Goal: Task Accomplishment & Management: Complete application form

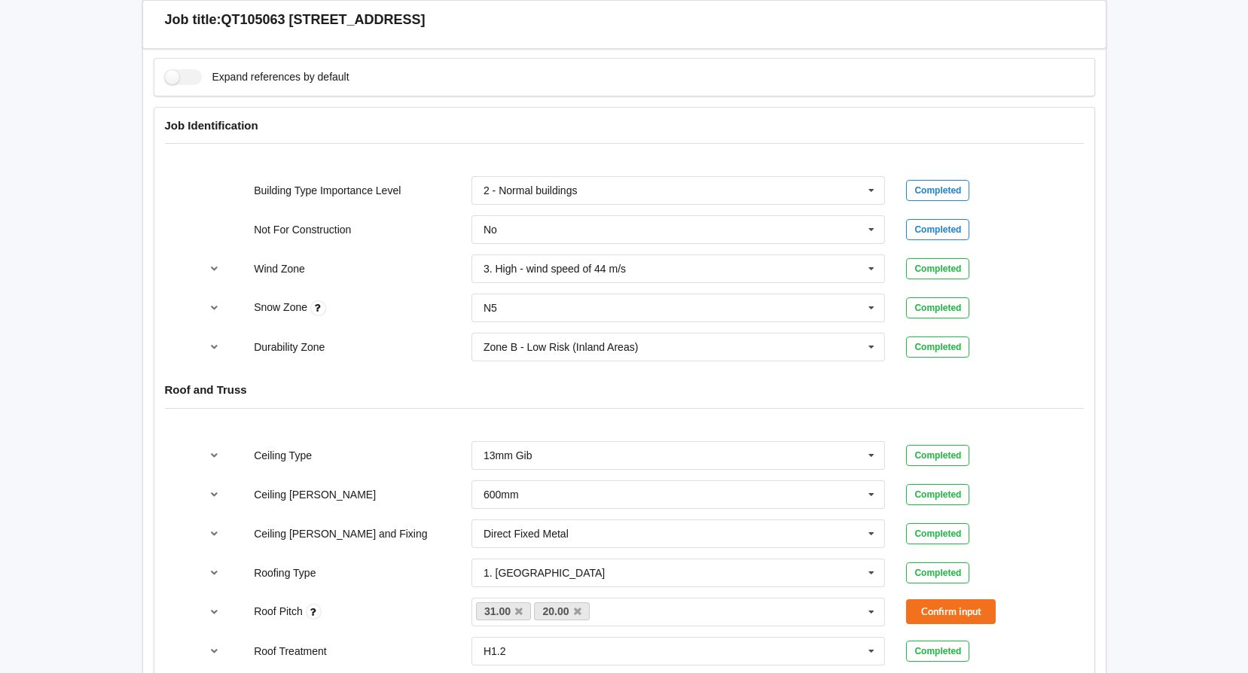
scroll to position [753, 0]
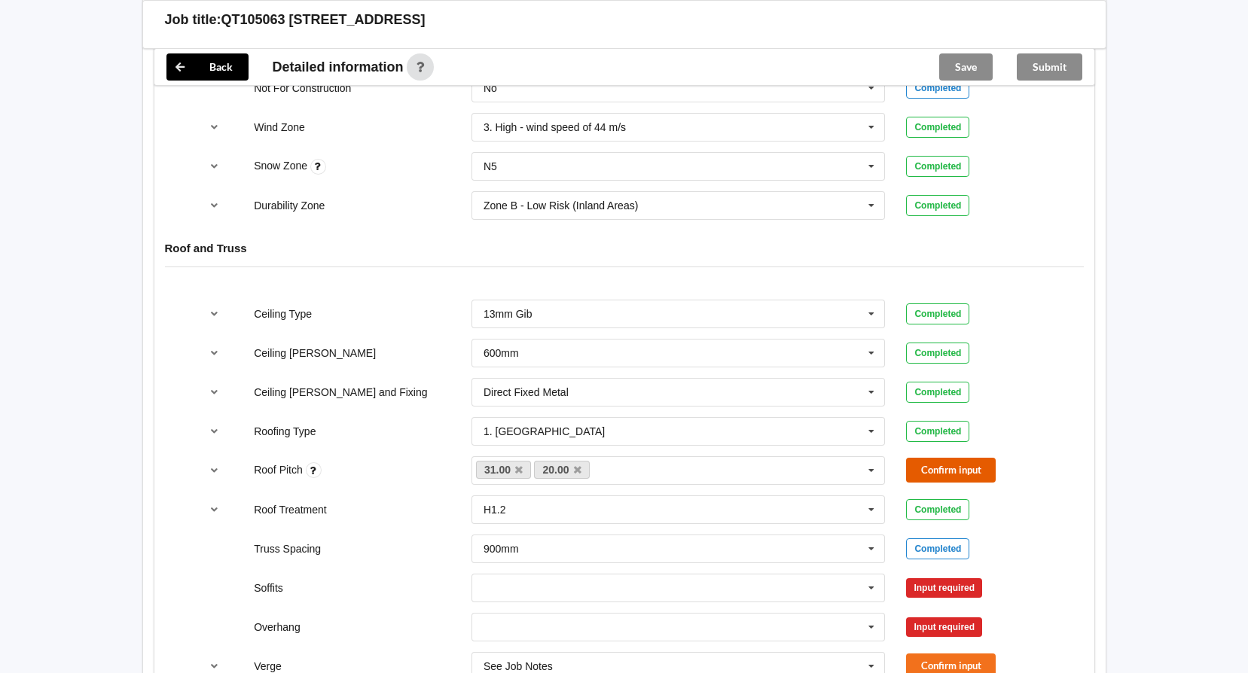
click at [968, 471] on button "Confirm input" at bounding box center [951, 470] width 90 height 25
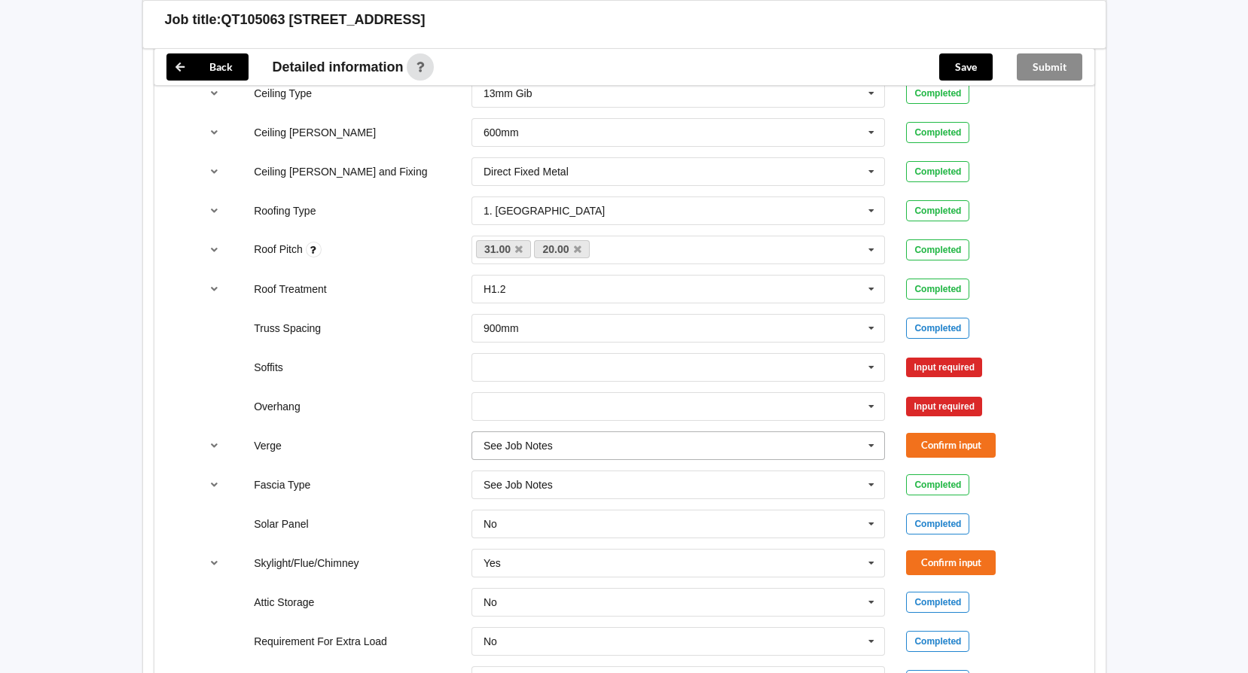
scroll to position [979, 0]
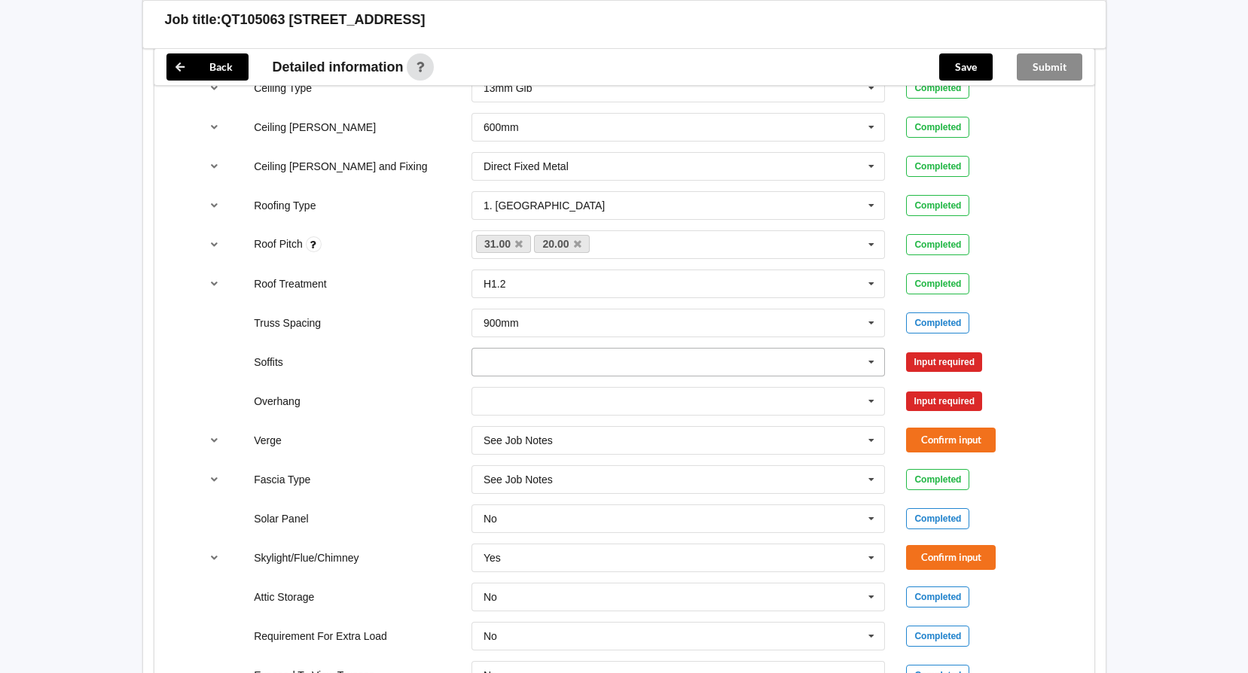
click at [877, 360] on icon at bounding box center [871, 363] width 23 height 28
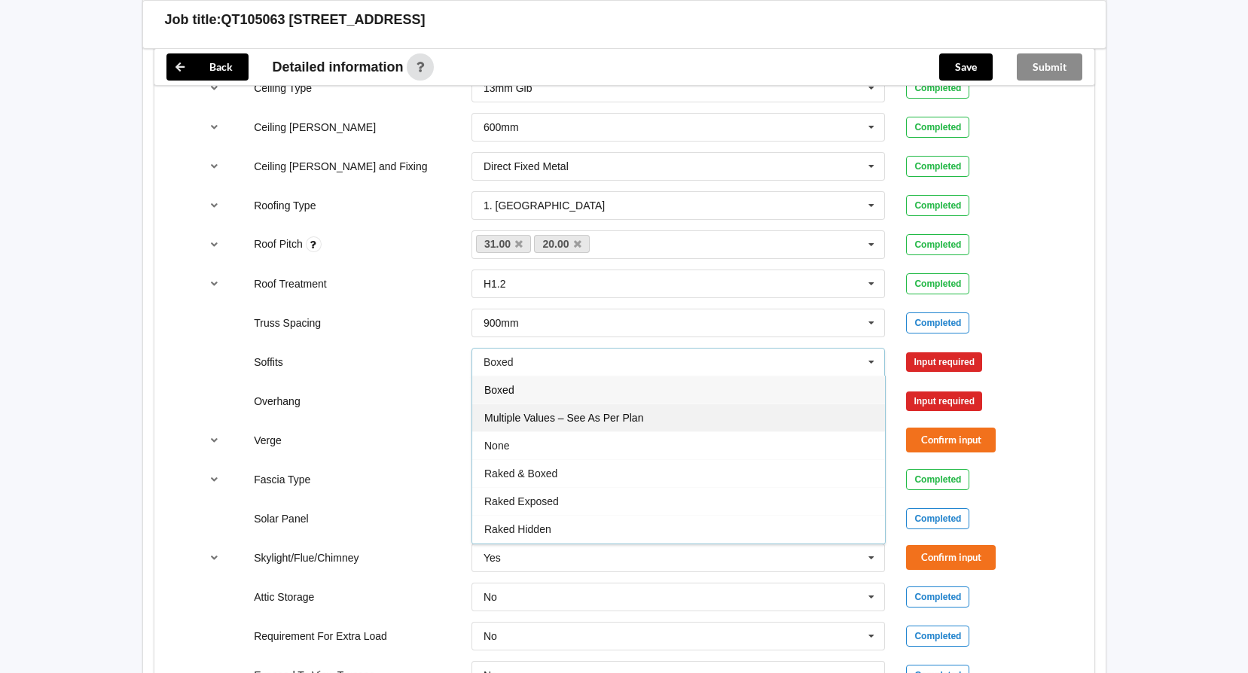
click at [682, 418] on div "Multiple Values – See As Per Plan" at bounding box center [678, 418] width 413 height 28
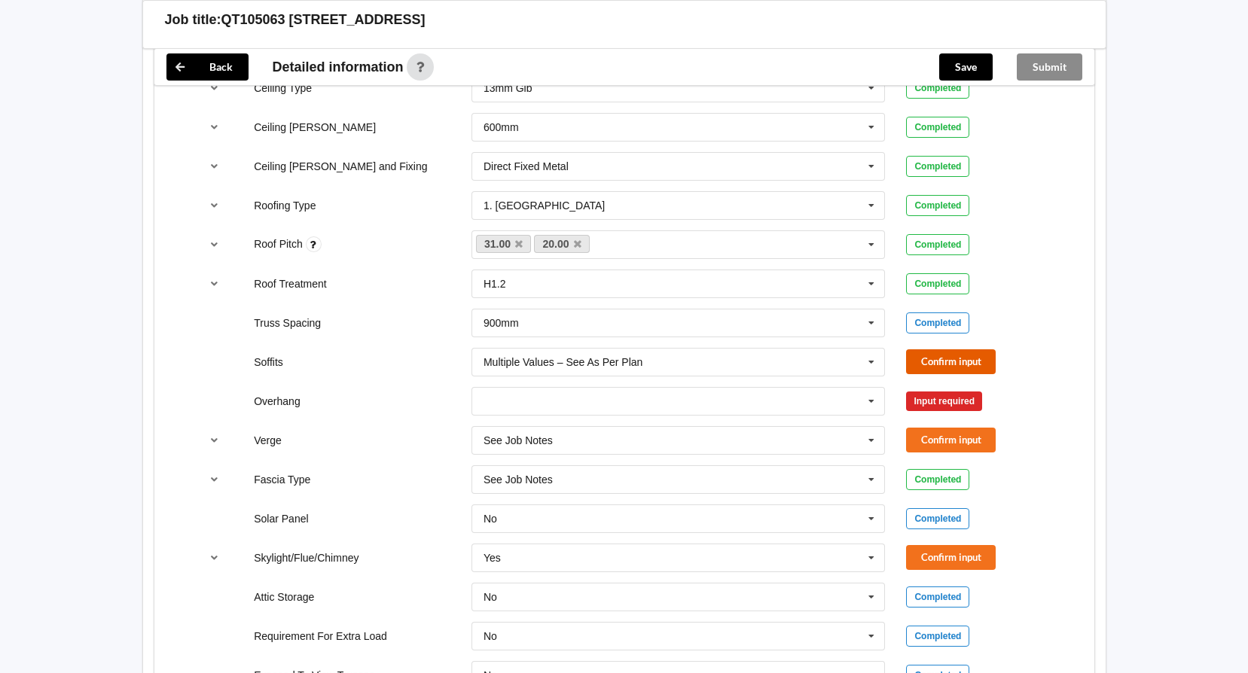
click at [968, 361] on button "Confirm input" at bounding box center [951, 361] width 90 height 25
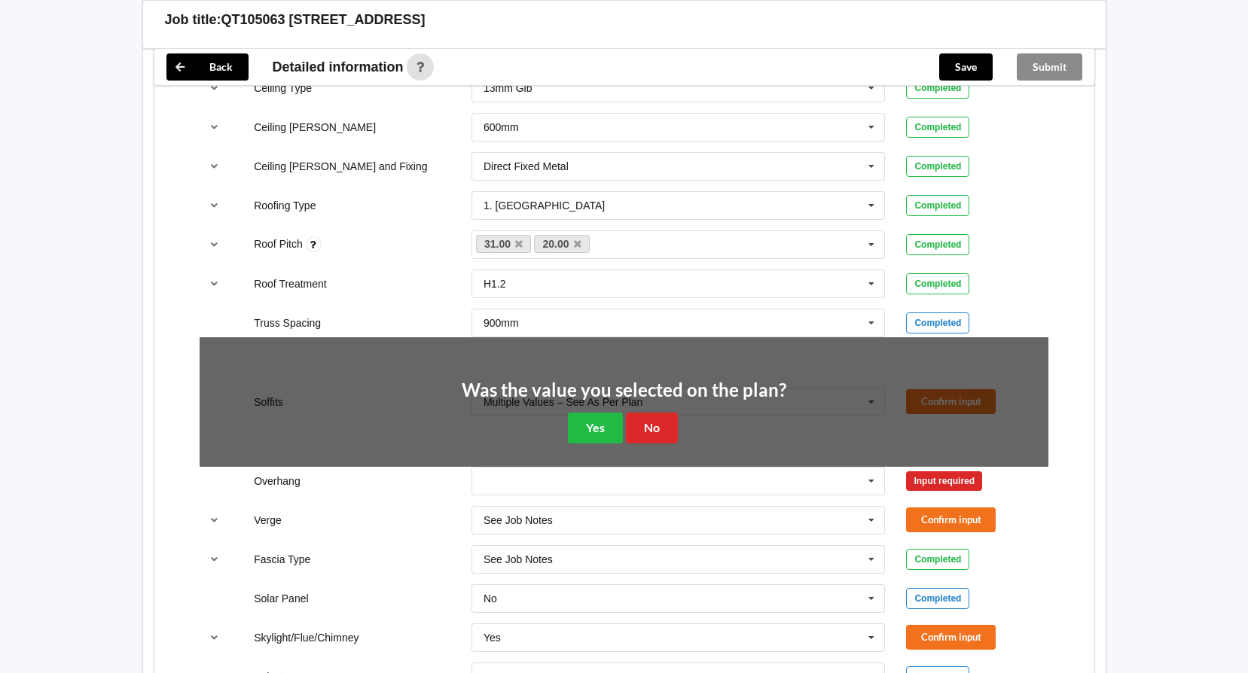
click at [546, 422] on div "Was the value you selected on the plan? Yes No" at bounding box center [624, 412] width 325 height 63
click at [581, 423] on button "Yes" at bounding box center [595, 428] width 55 height 31
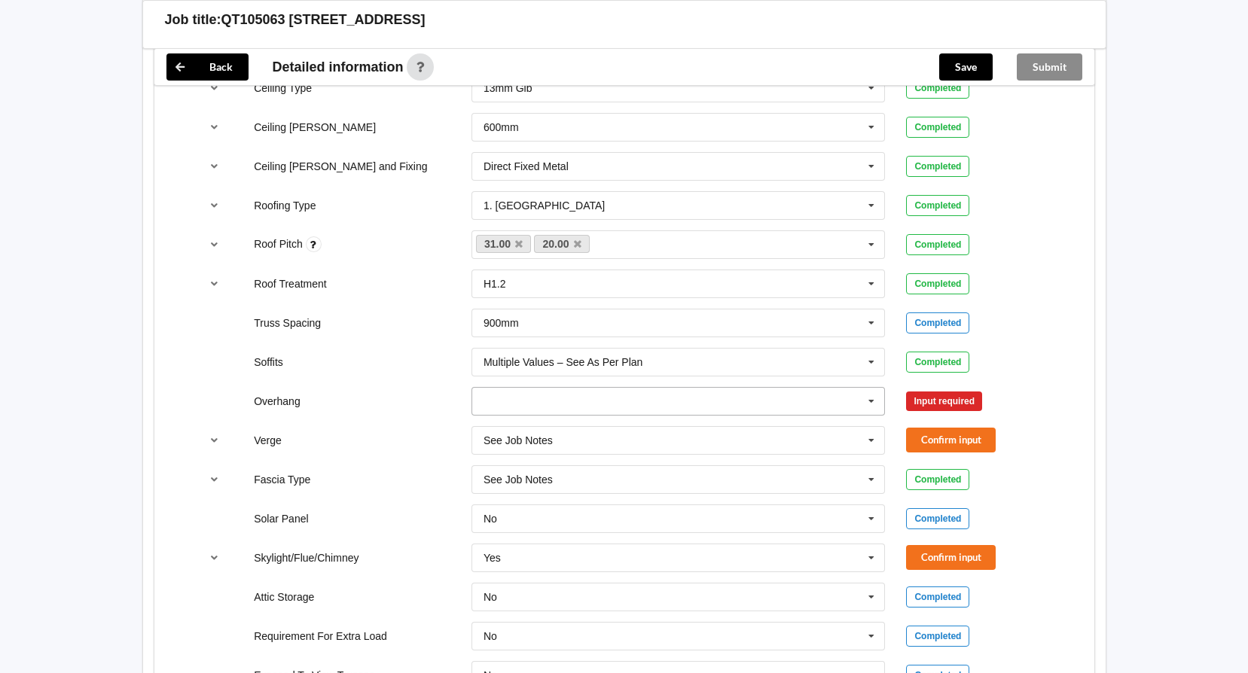
click at [872, 402] on icon at bounding box center [871, 402] width 23 height 28
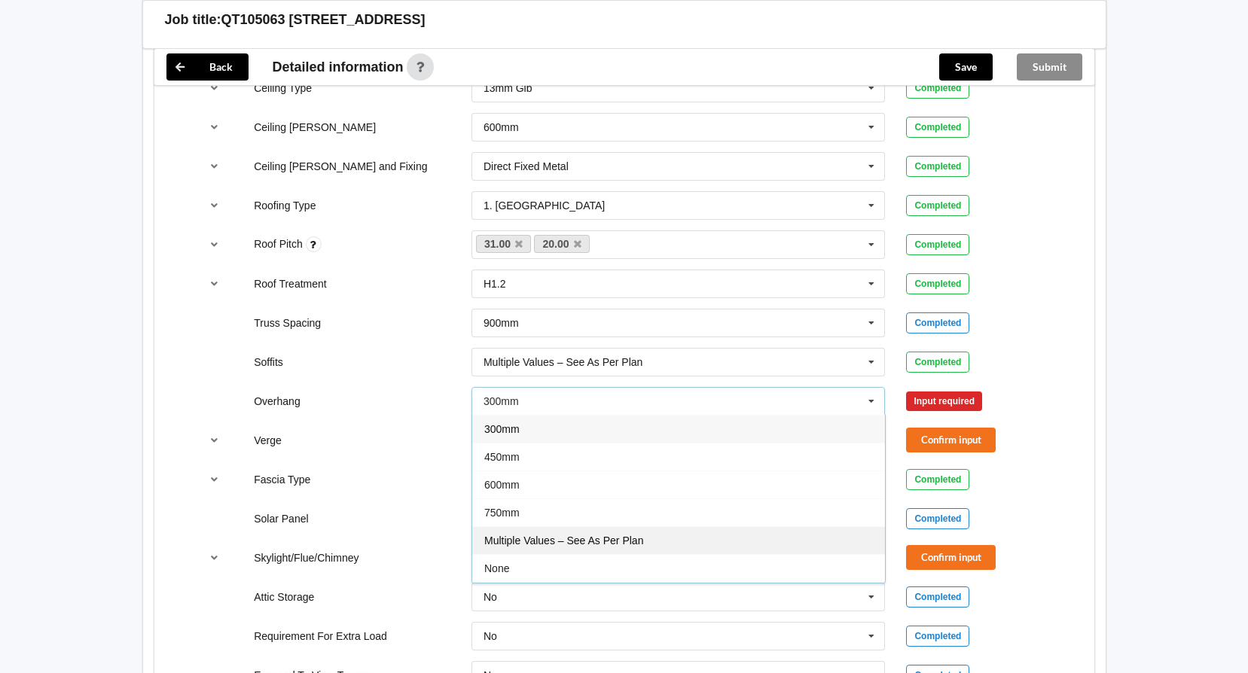
click at [606, 549] on div "Multiple Values – See As Per Plan" at bounding box center [678, 540] width 413 height 28
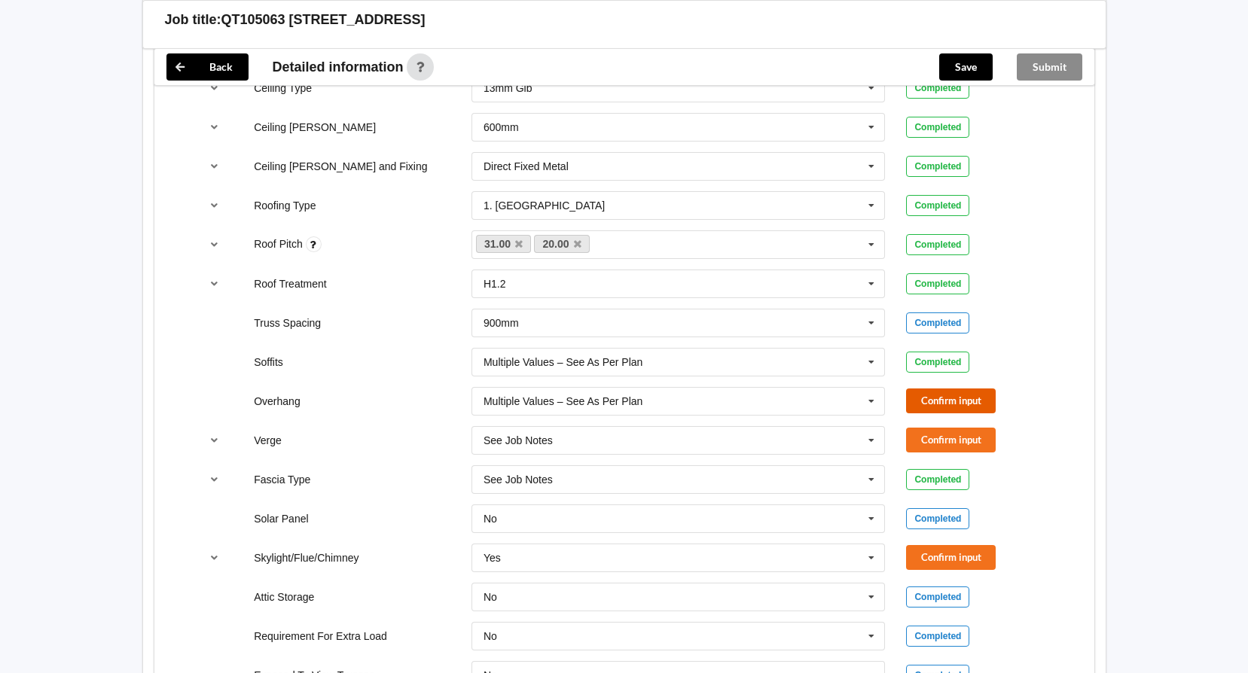
click at [936, 407] on button "Confirm input" at bounding box center [951, 401] width 90 height 25
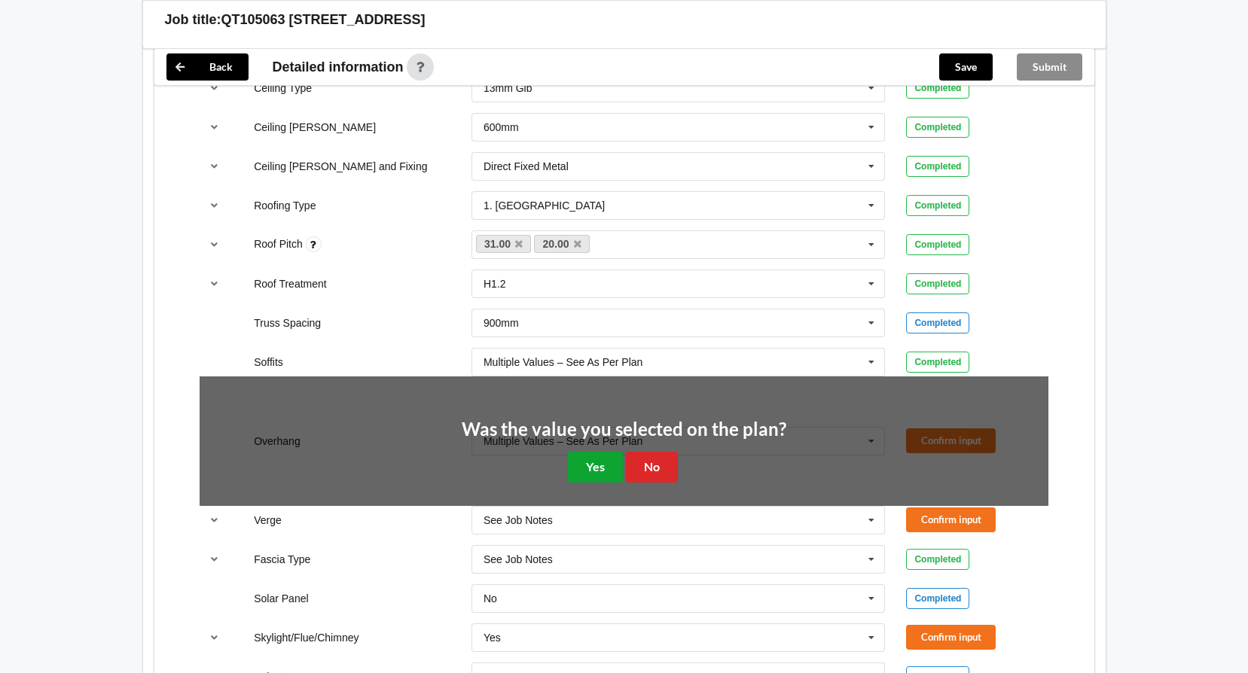
click at [610, 467] on button "Yes" at bounding box center [595, 467] width 55 height 31
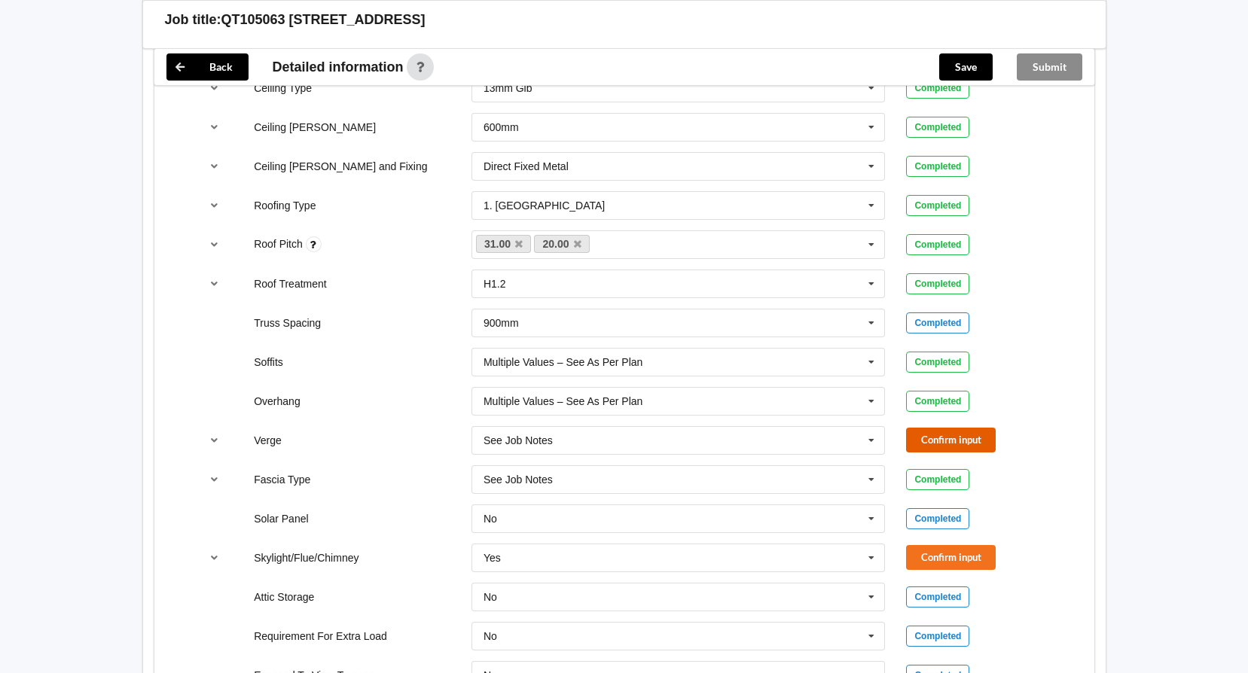
click at [921, 439] on button "Confirm input" at bounding box center [951, 440] width 90 height 25
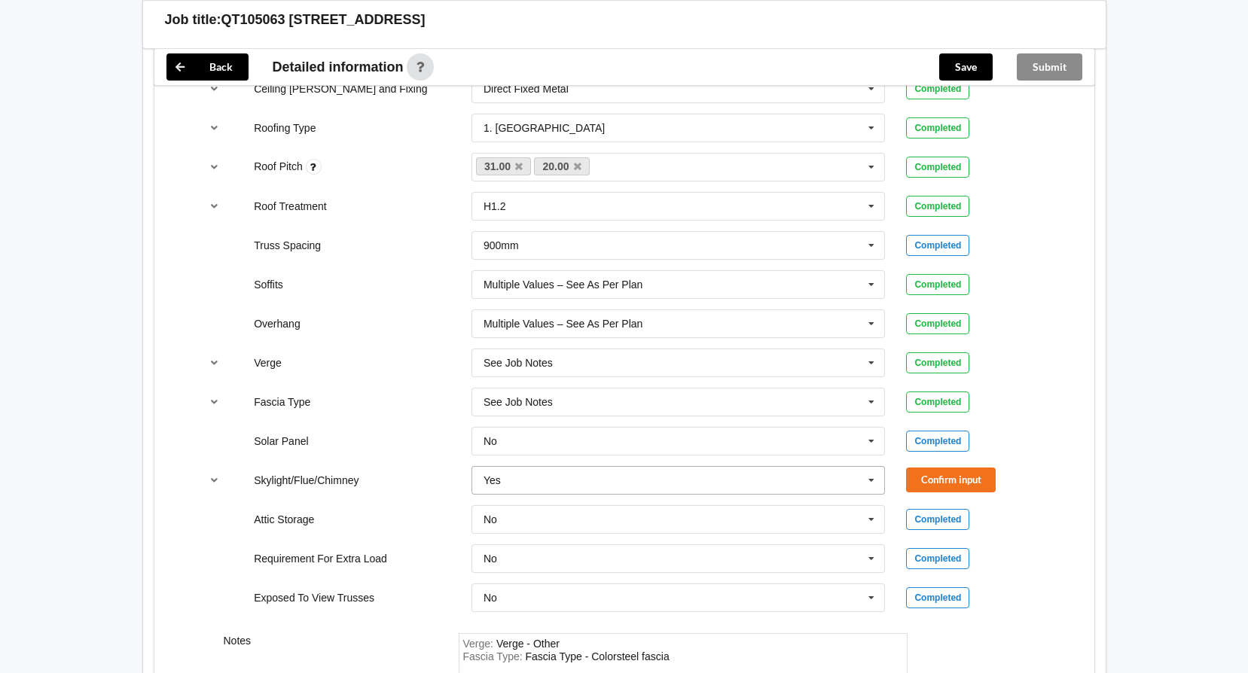
scroll to position [1276, 0]
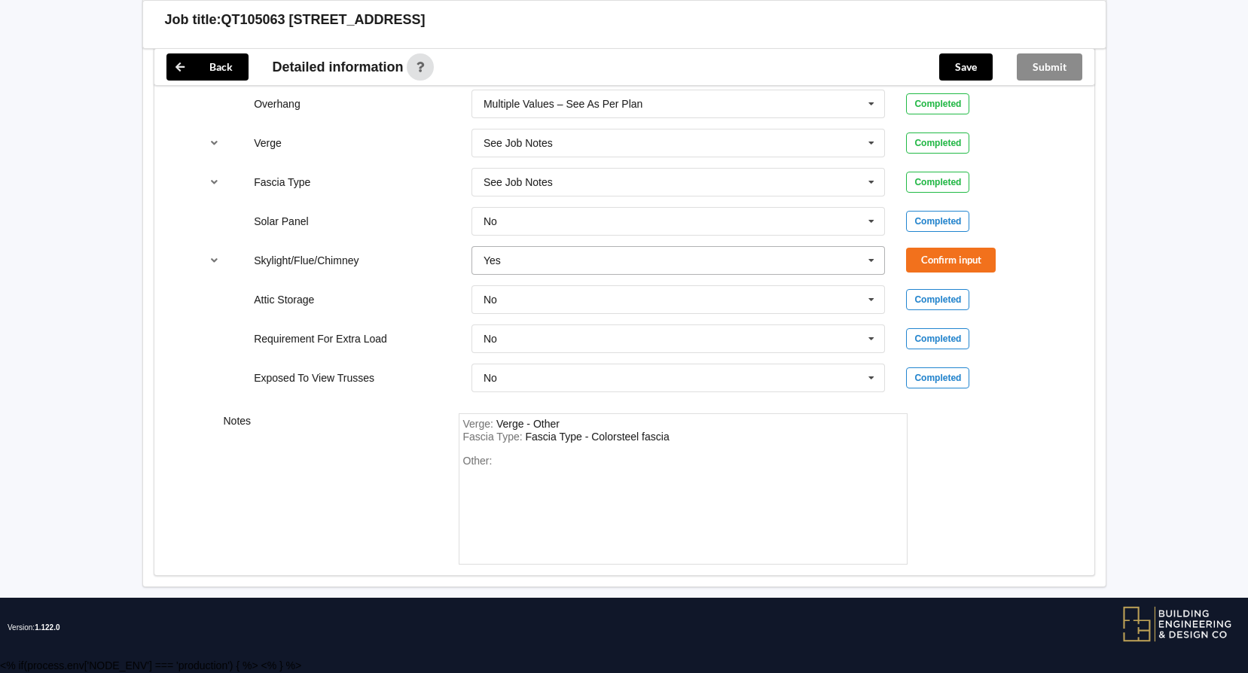
click at [859, 261] on input "text" at bounding box center [679, 260] width 413 height 27
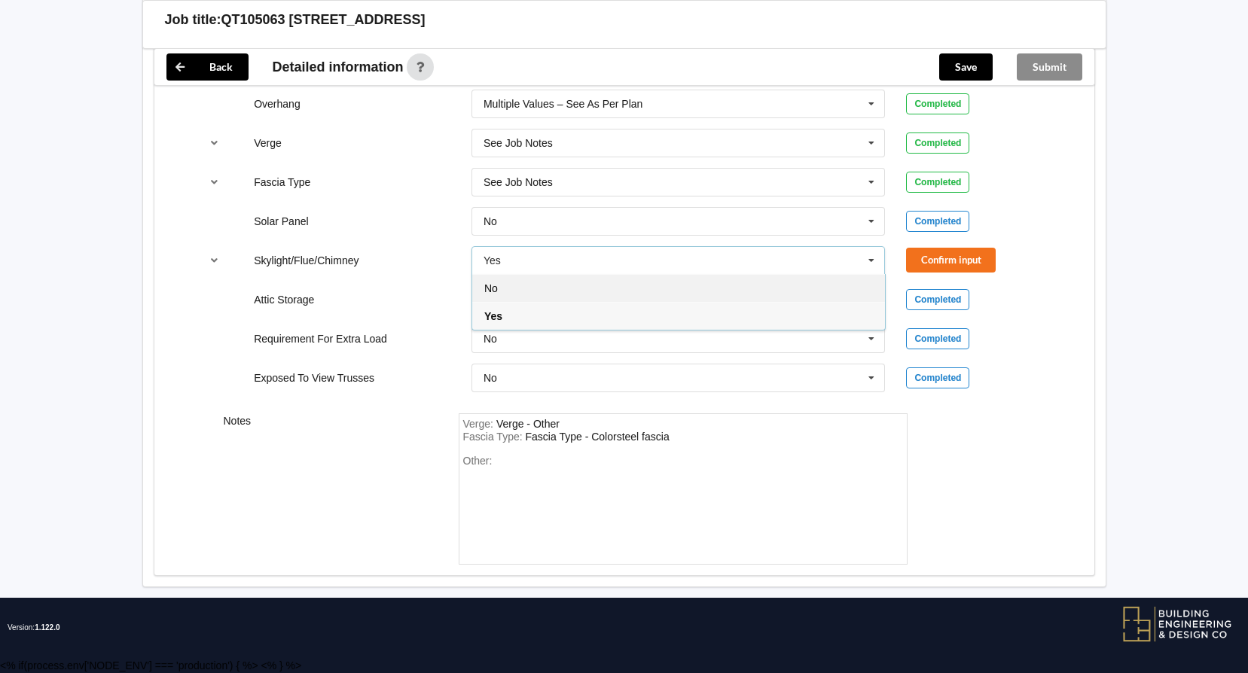
click at [688, 282] on div "No" at bounding box center [678, 288] width 413 height 28
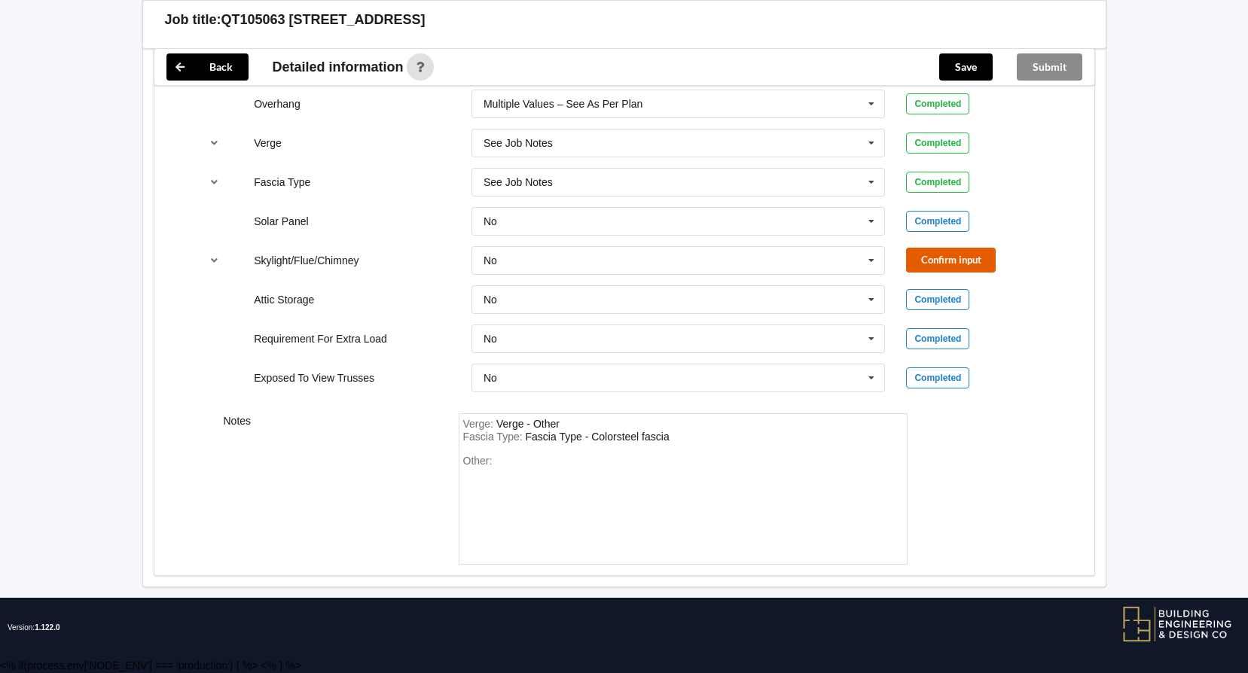
click at [953, 254] on button "Confirm input" at bounding box center [951, 260] width 90 height 25
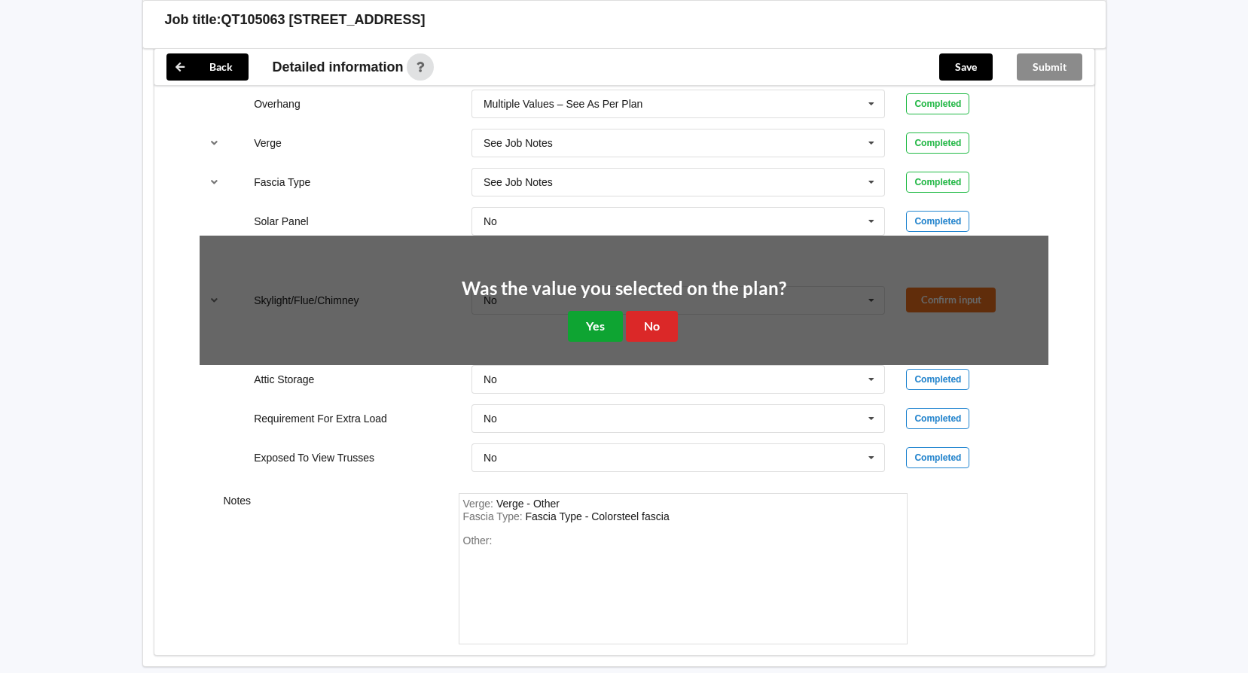
click at [615, 329] on button "Yes" at bounding box center [595, 326] width 55 height 31
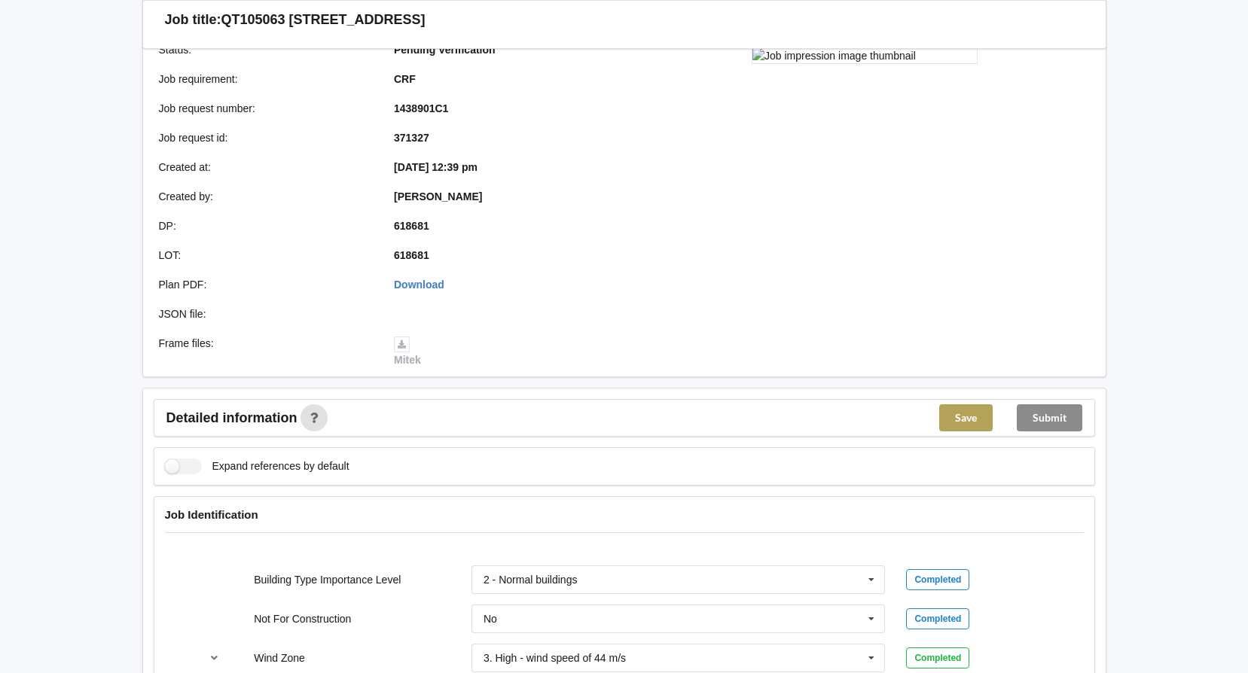
click at [974, 422] on button "Save" at bounding box center [965, 417] width 53 height 27
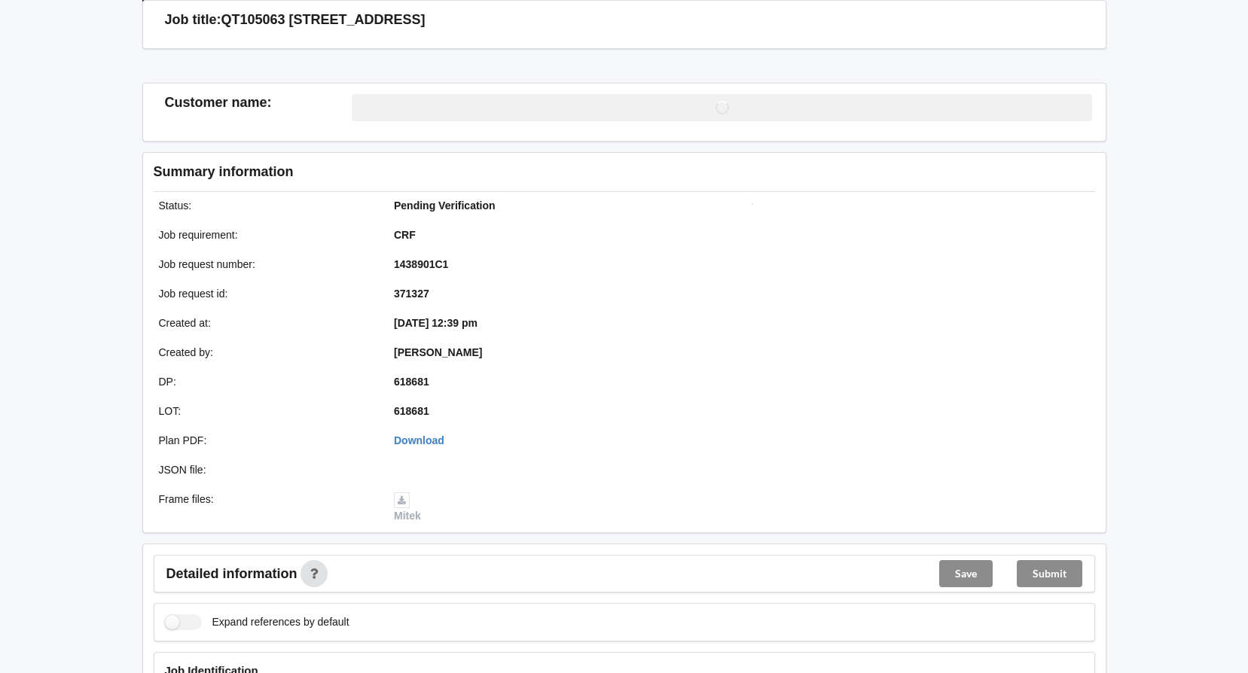
scroll to position [222, 0]
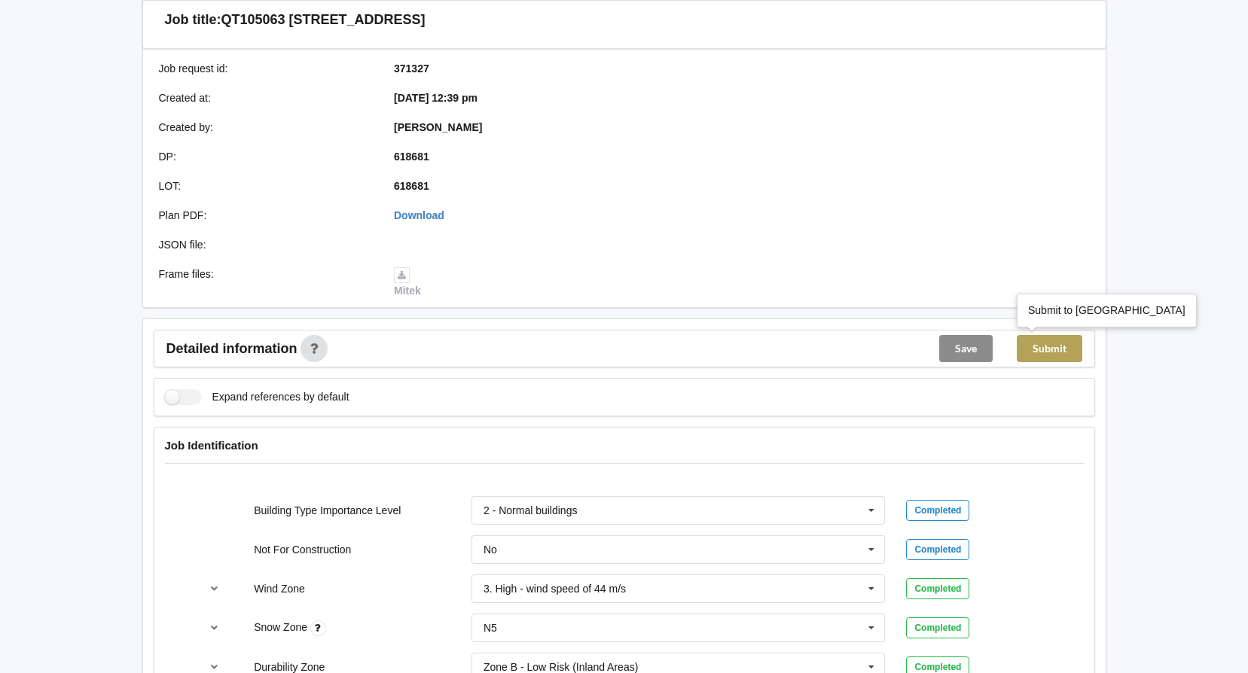
click at [1049, 348] on button "Submit" at bounding box center [1050, 348] width 66 height 27
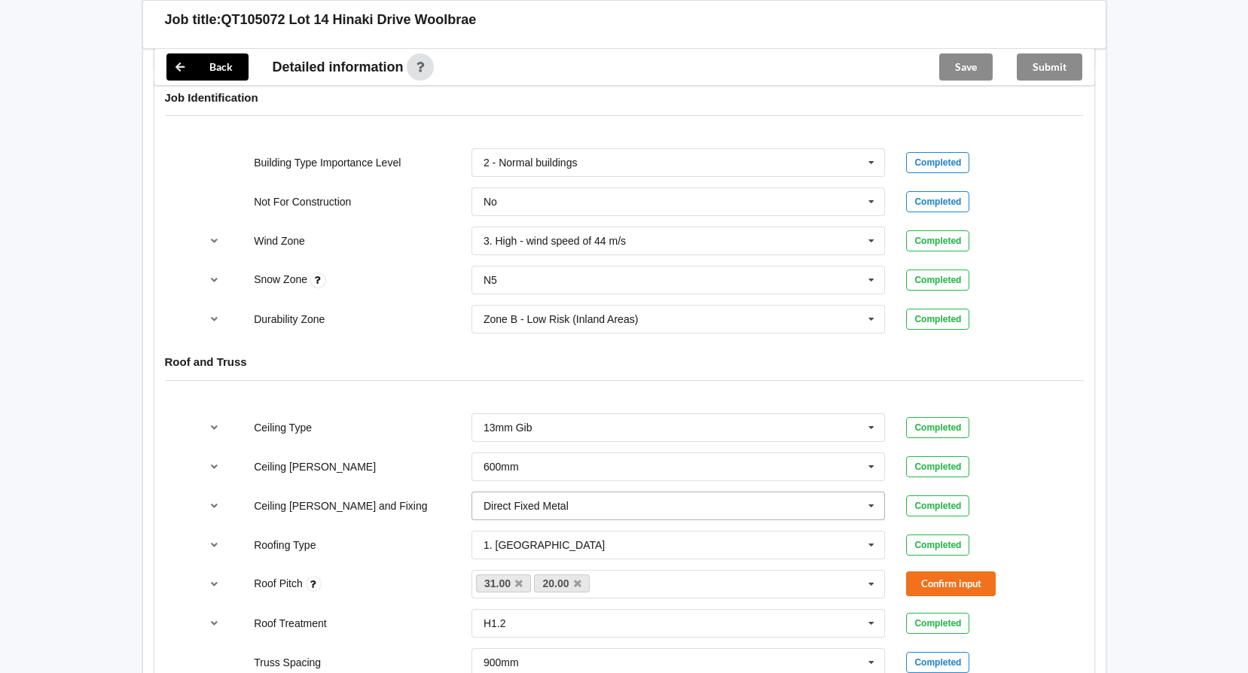
scroll to position [753, 0]
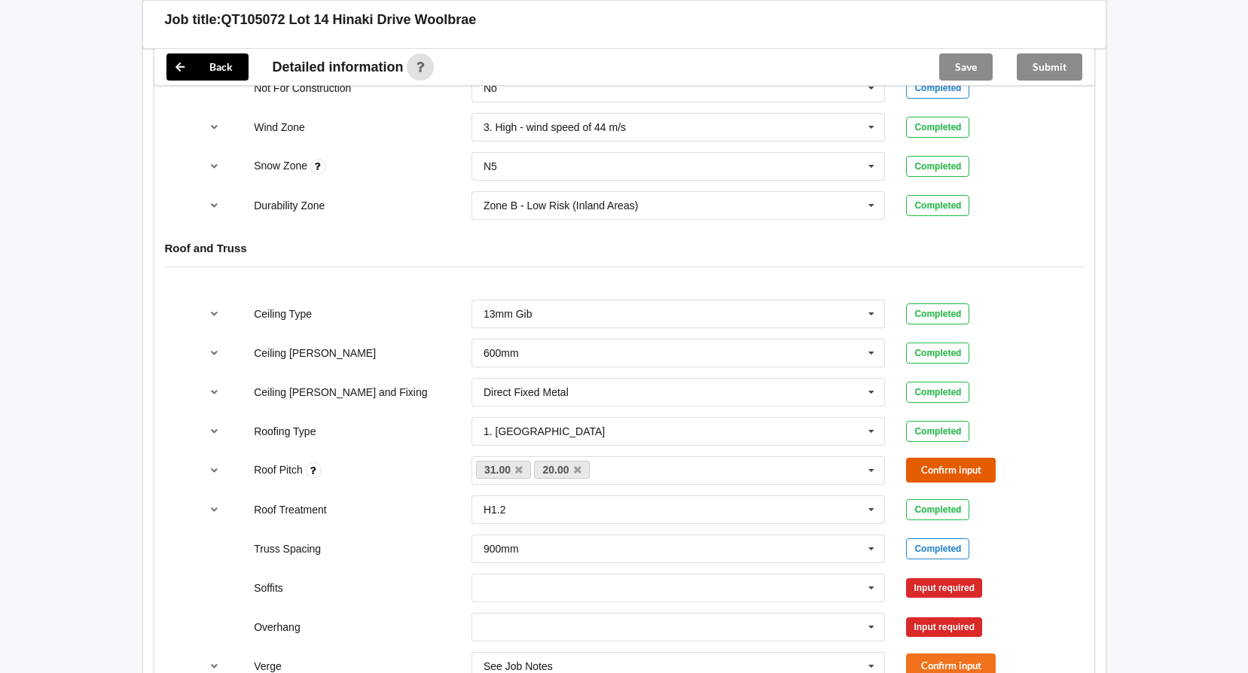
click at [957, 465] on button "Confirm input" at bounding box center [951, 470] width 90 height 25
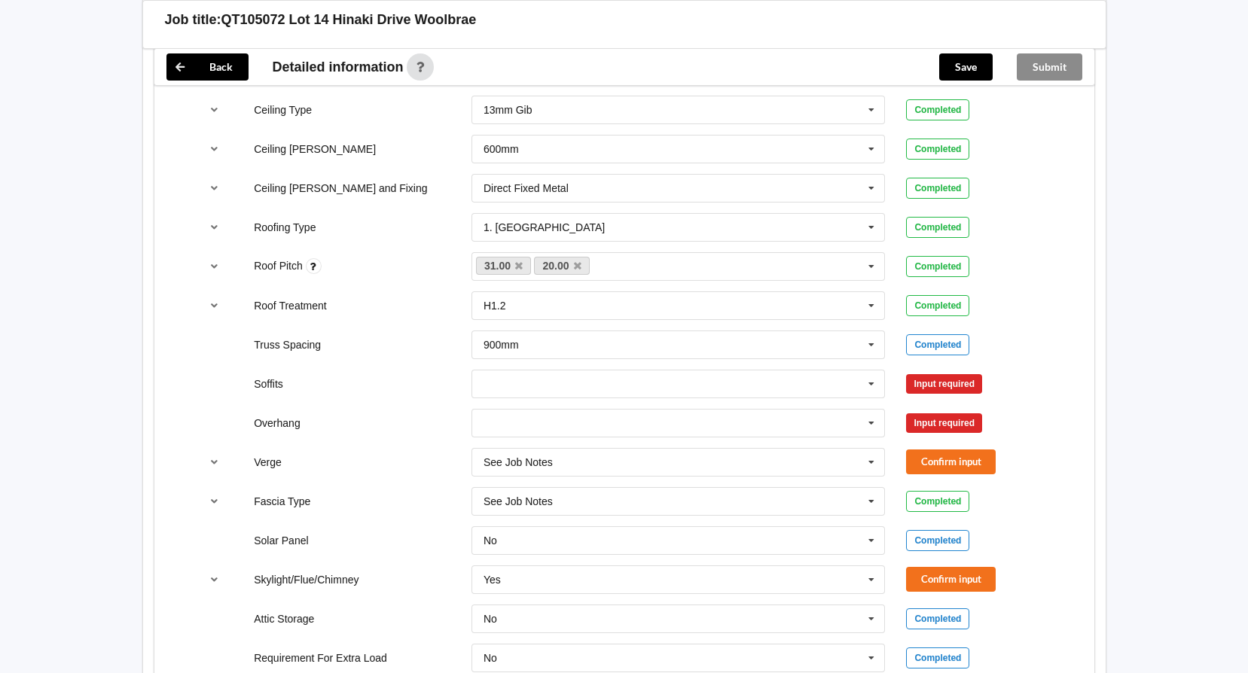
scroll to position [979, 0]
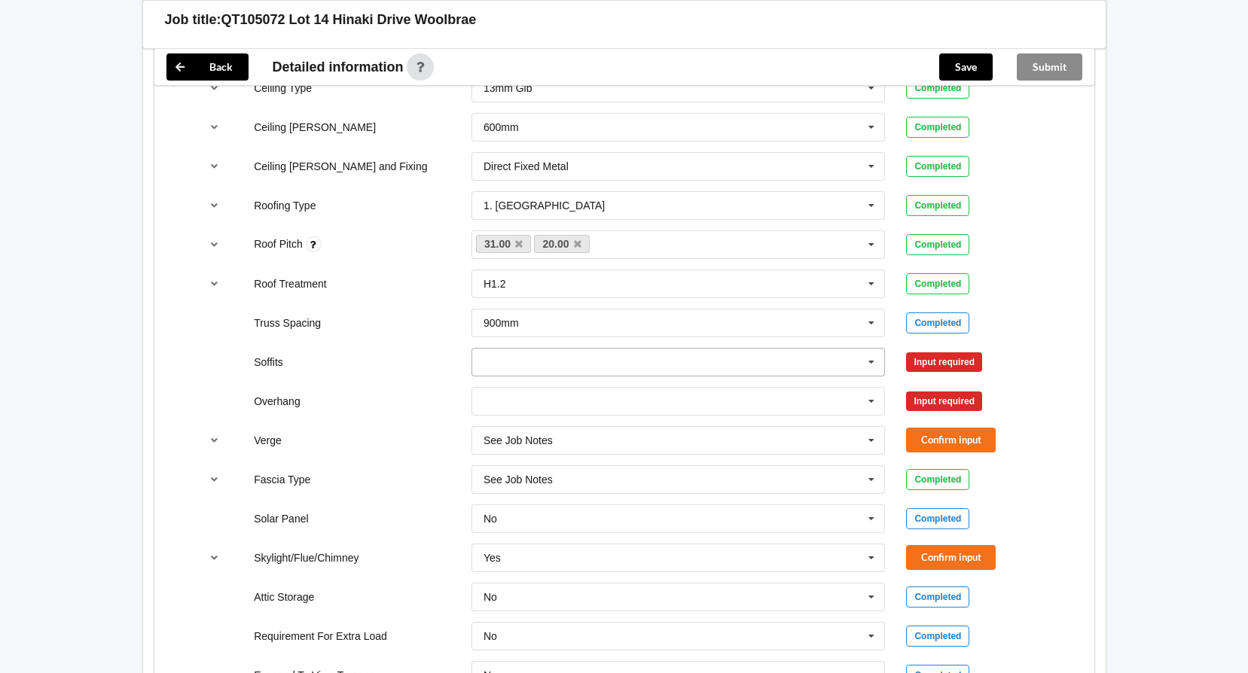
click at [875, 362] on icon at bounding box center [871, 363] width 23 height 28
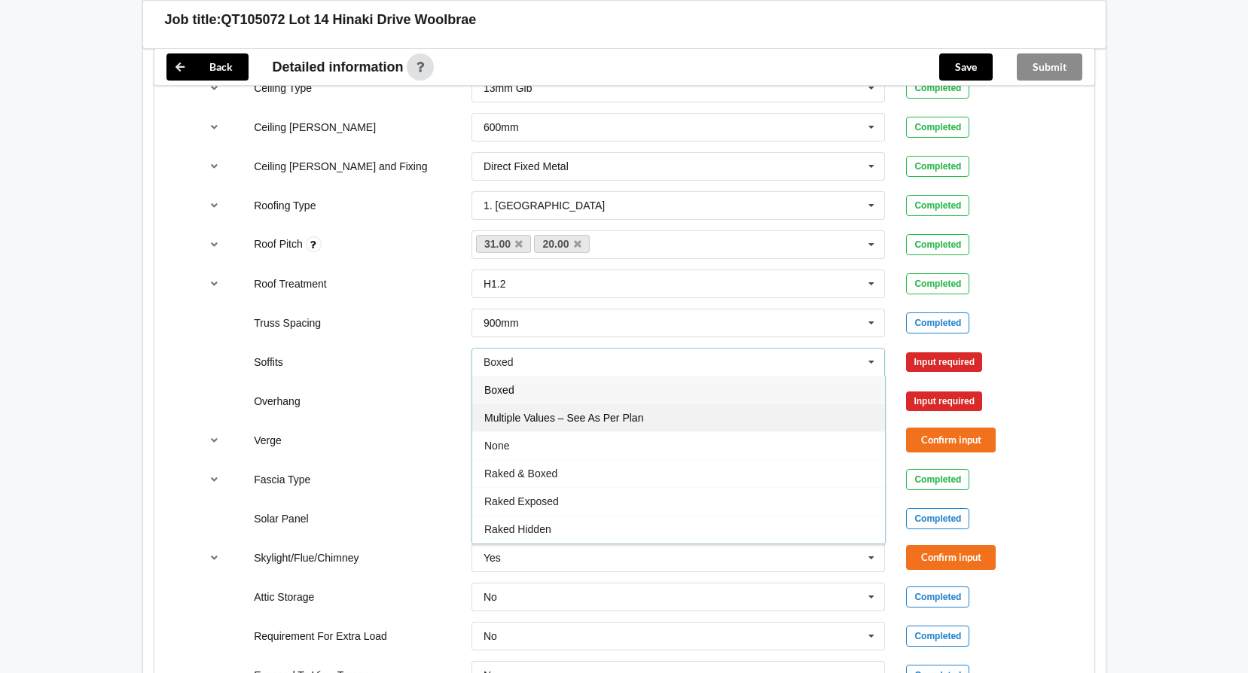
click at [792, 421] on div "Multiple Values – See As Per Plan" at bounding box center [678, 418] width 413 height 28
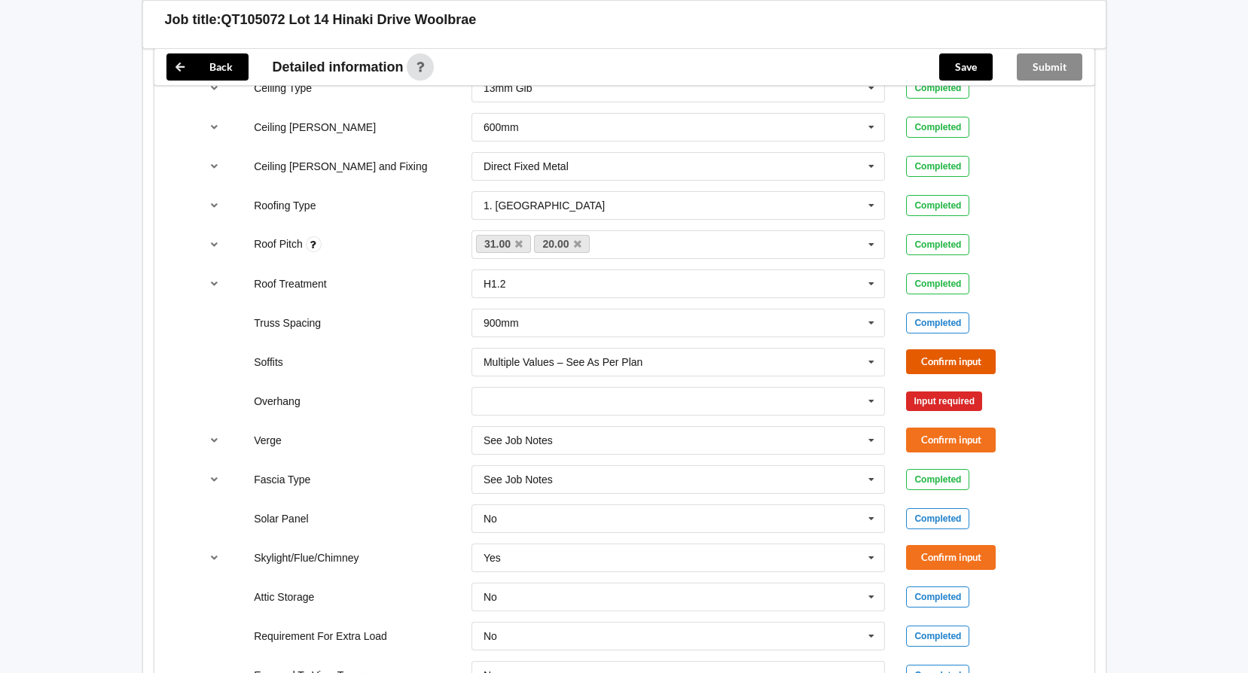
click at [920, 365] on button "Confirm input" at bounding box center [951, 361] width 90 height 25
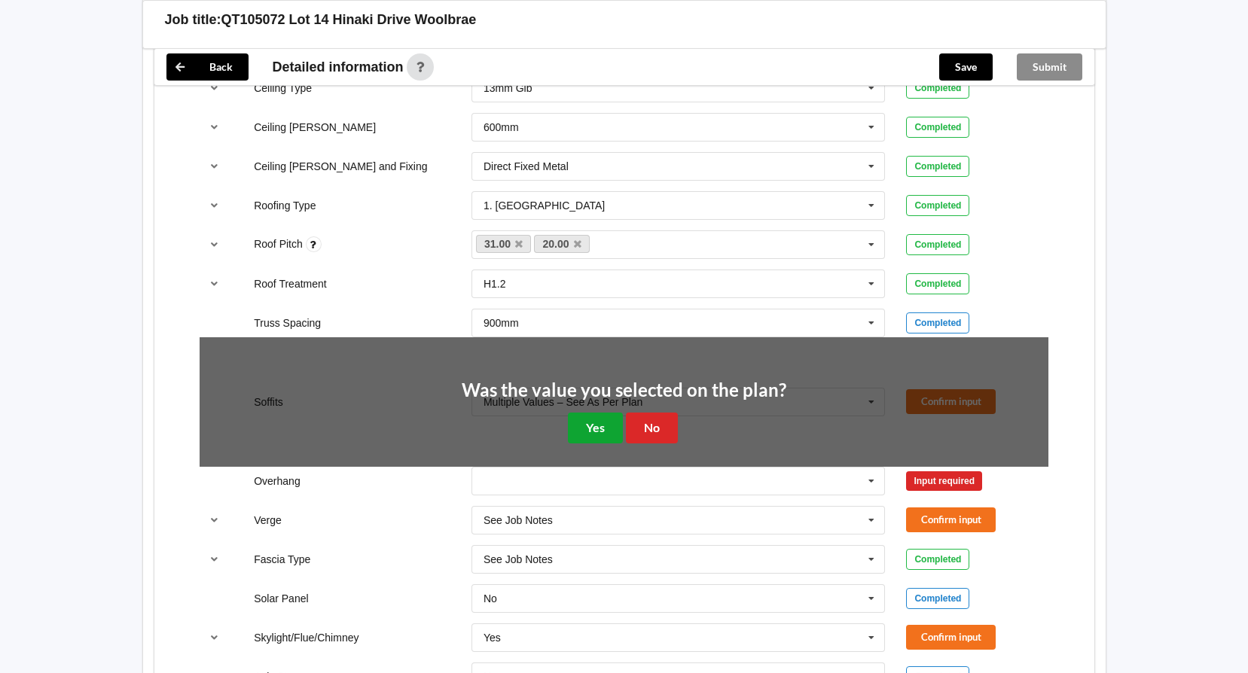
click at [605, 435] on button "Yes" at bounding box center [595, 428] width 55 height 31
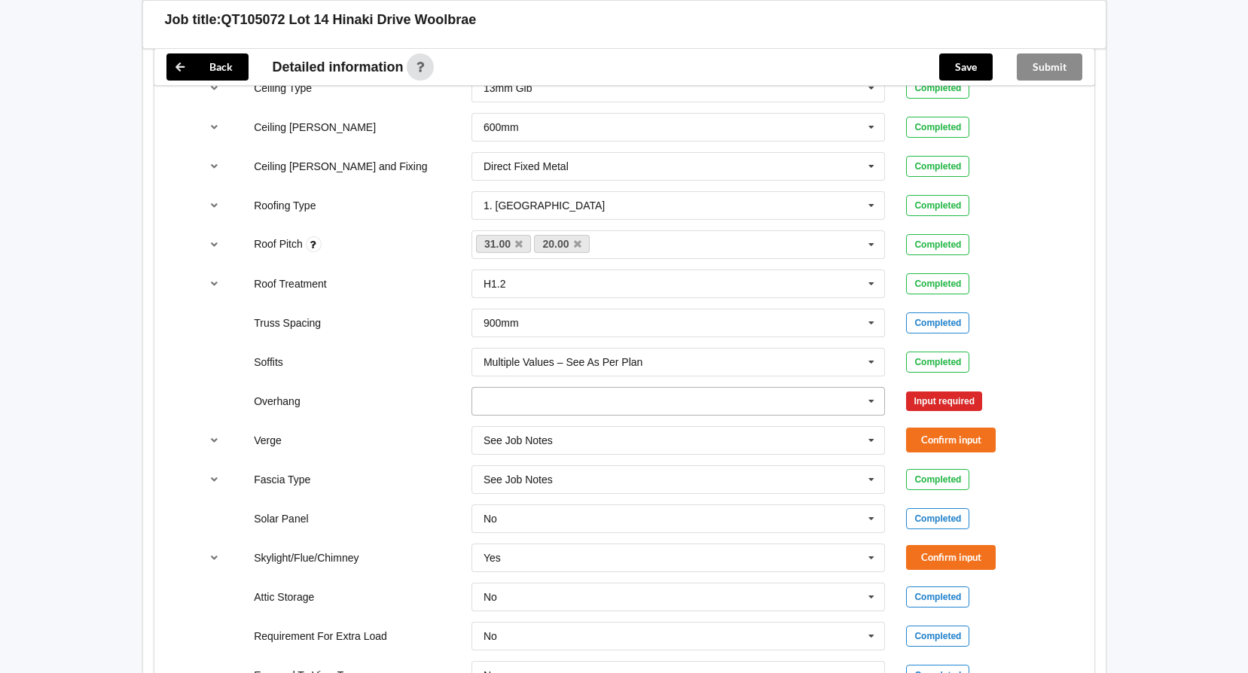
click at [874, 398] on icon at bounding box center [871, 402] width 23 height 28
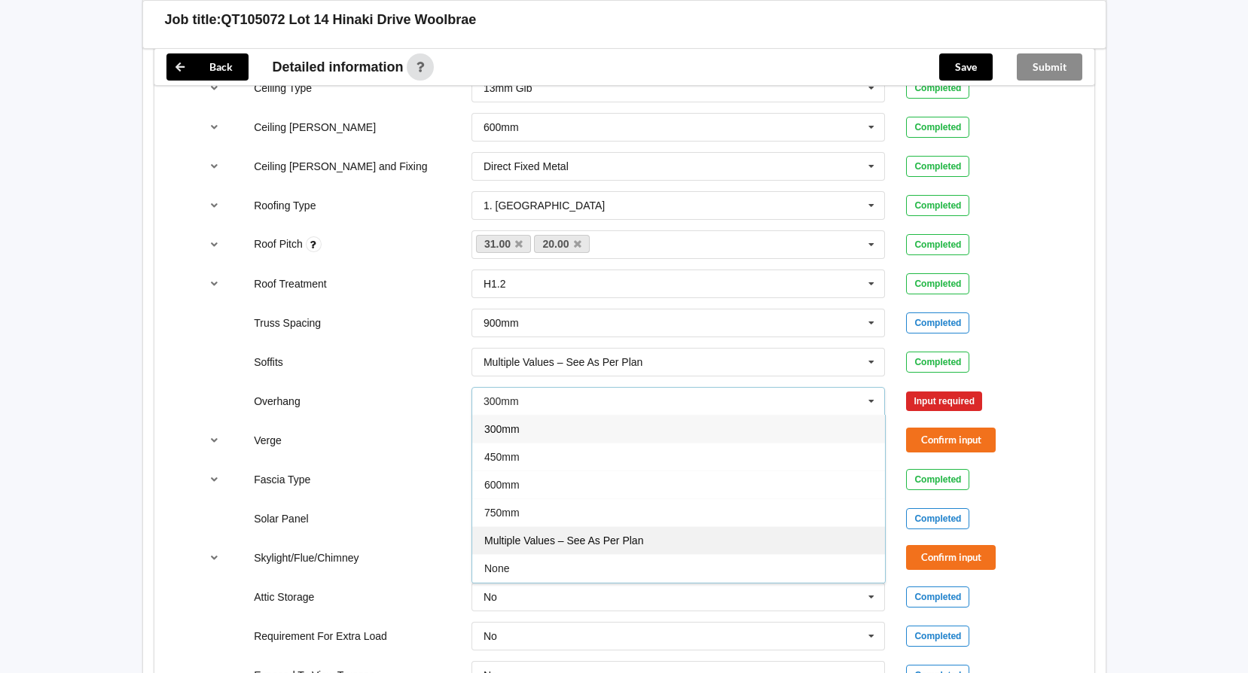
click at [667, 530] on div "Multiple Values – See As Per Plan" at bounding box center [678, 540] width 413 height 28
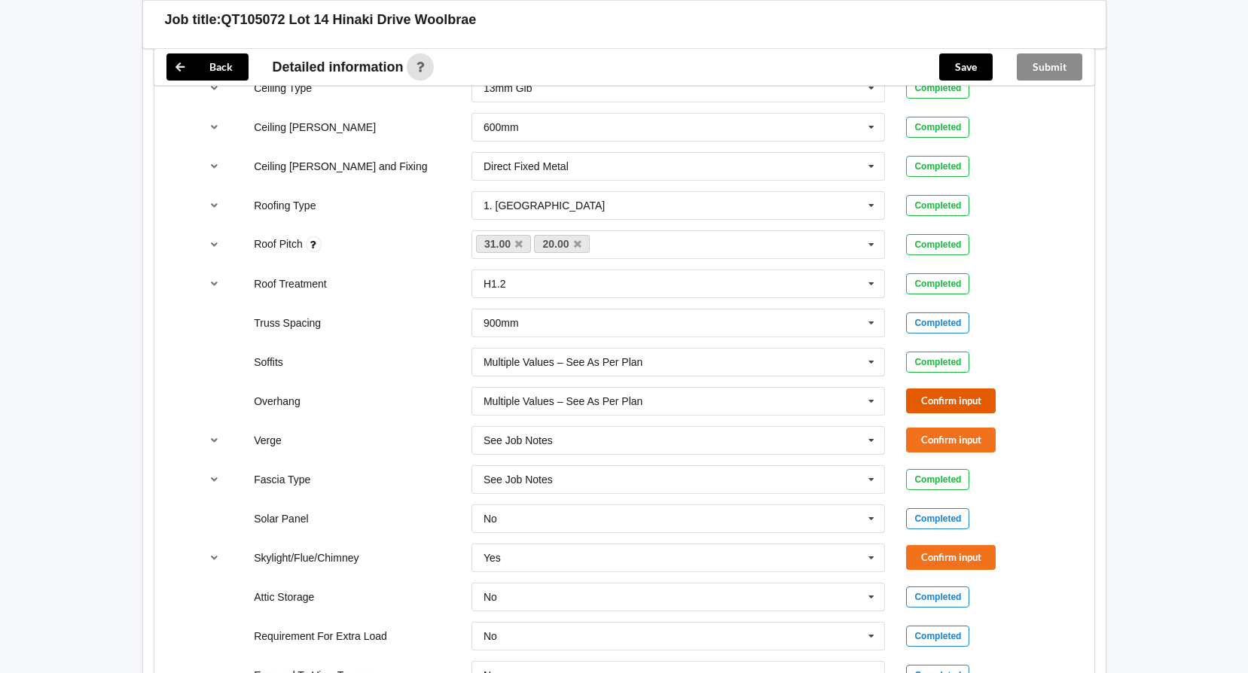
click at [943, 401] on button "Confirm input" at bounding box center [951, 401] width 90 height 25
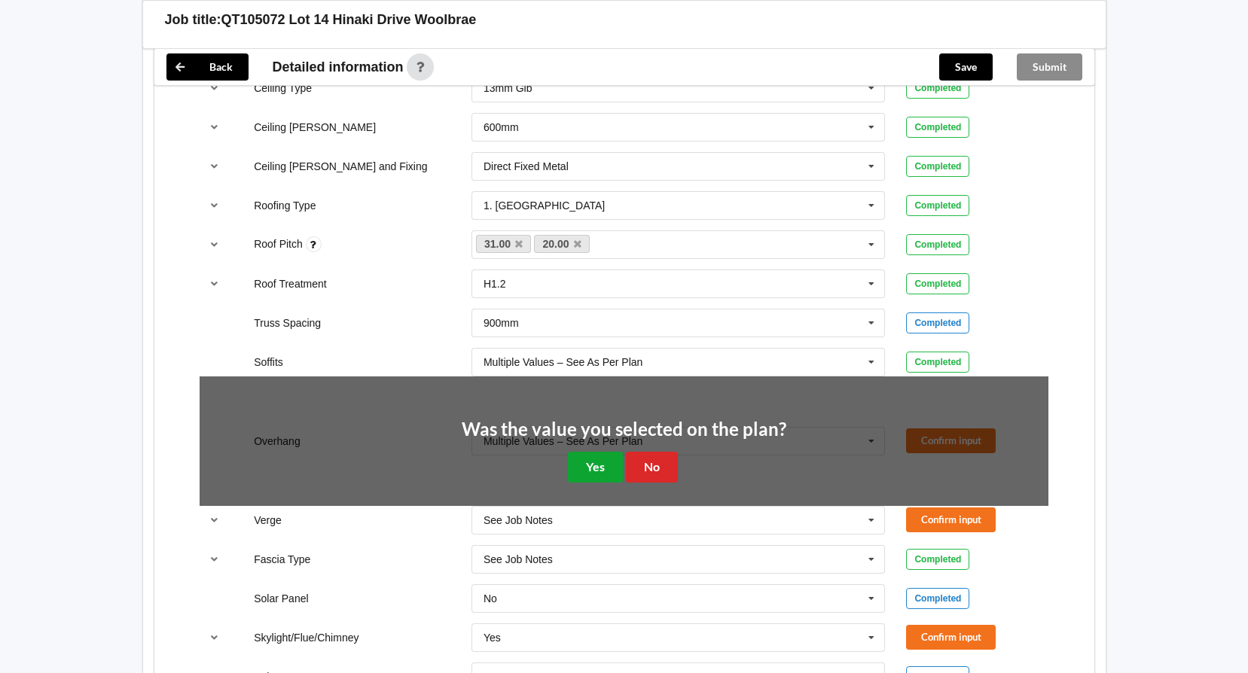
click at [576, 465] on button "Yes" at bounding box center [595, 467] width 55 height 31
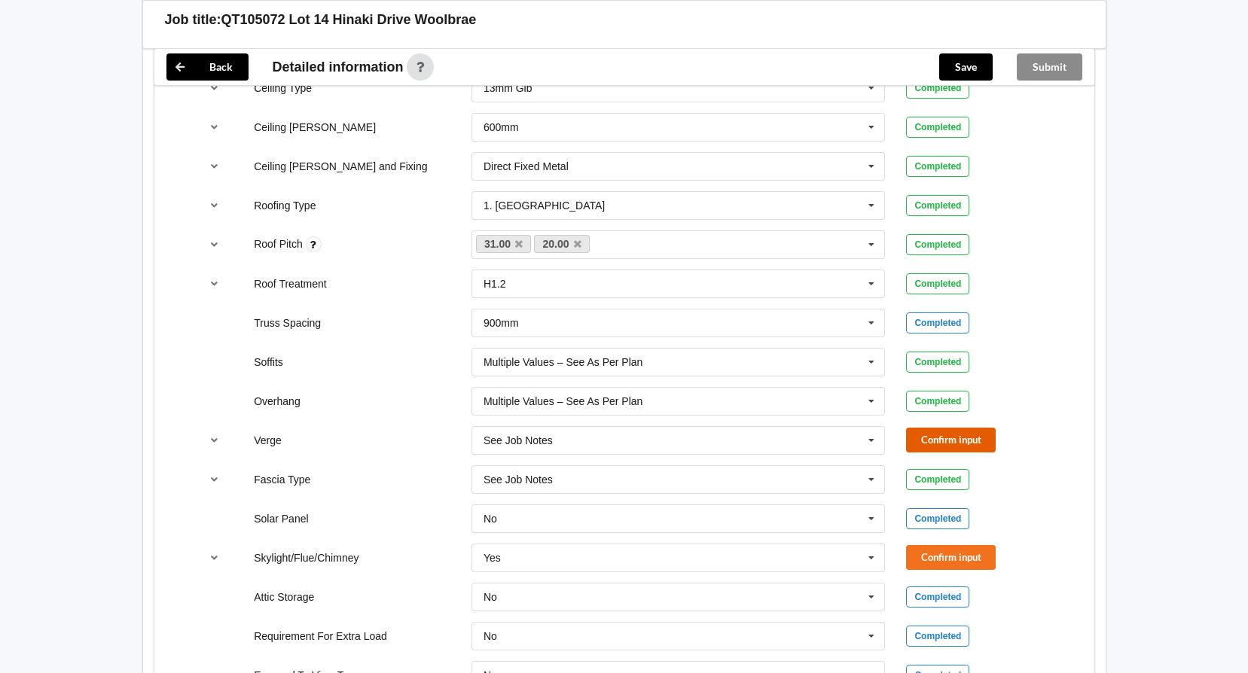
click at [962, 445] on button "Confirm input" at bounding box center [951, 440] width 90 height 25
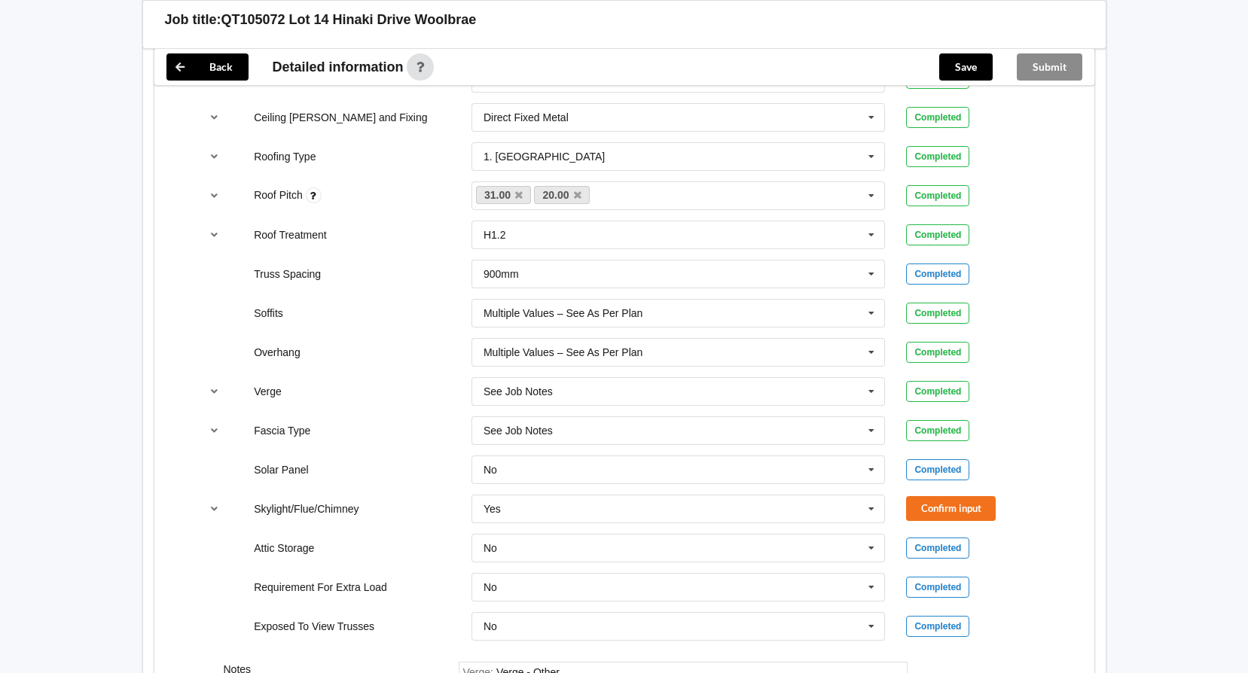
scroll to position [1054, 0]
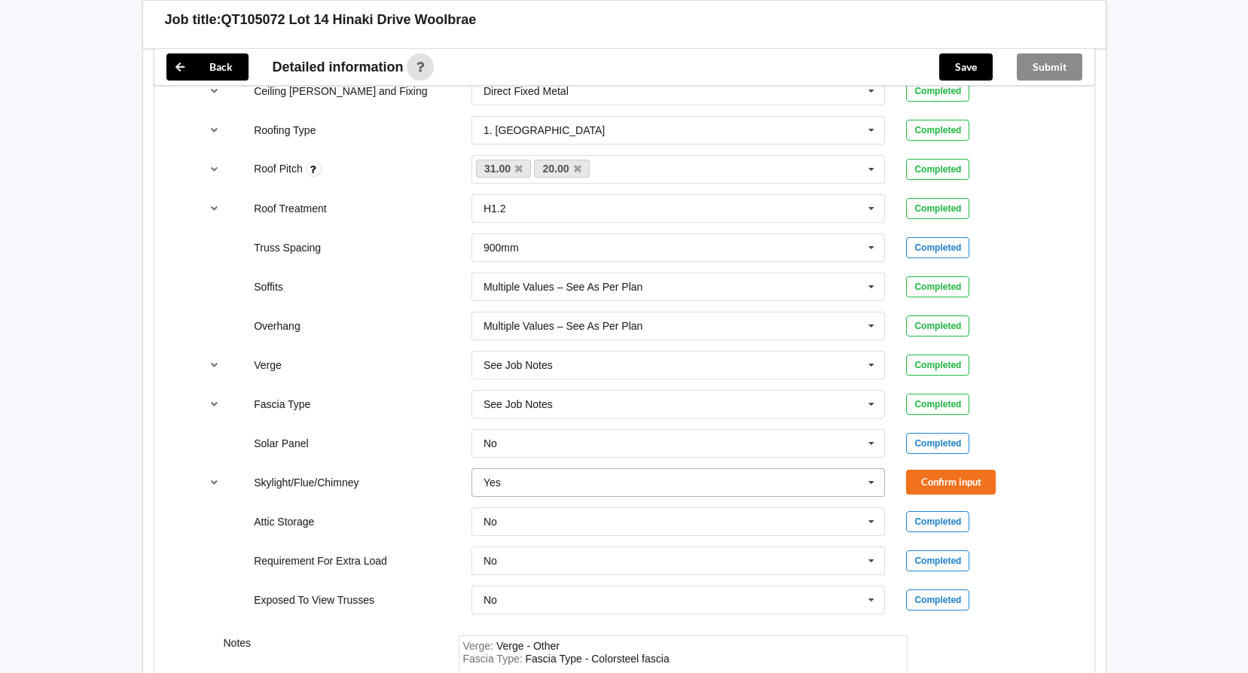
click at [868, 482] on icon at bounding box center [871, 483] width 23 height 28
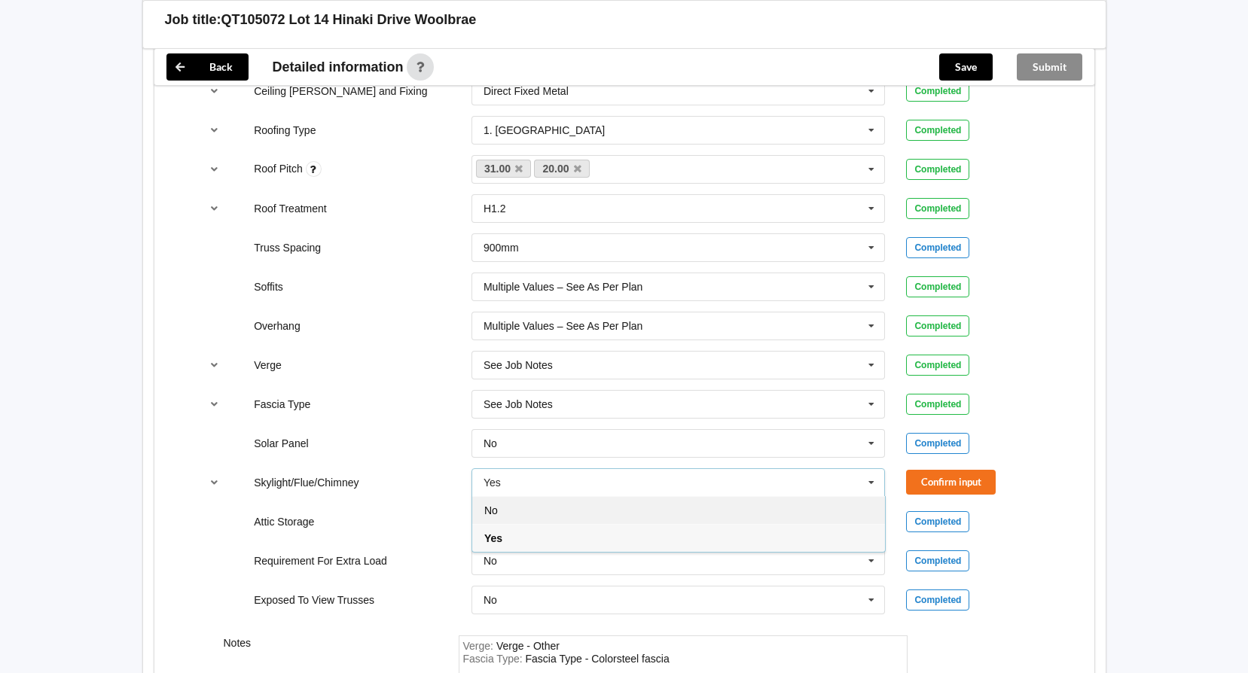
click at [685, 514] on div "No" at bounding box center [678, 510] width 413 height 28
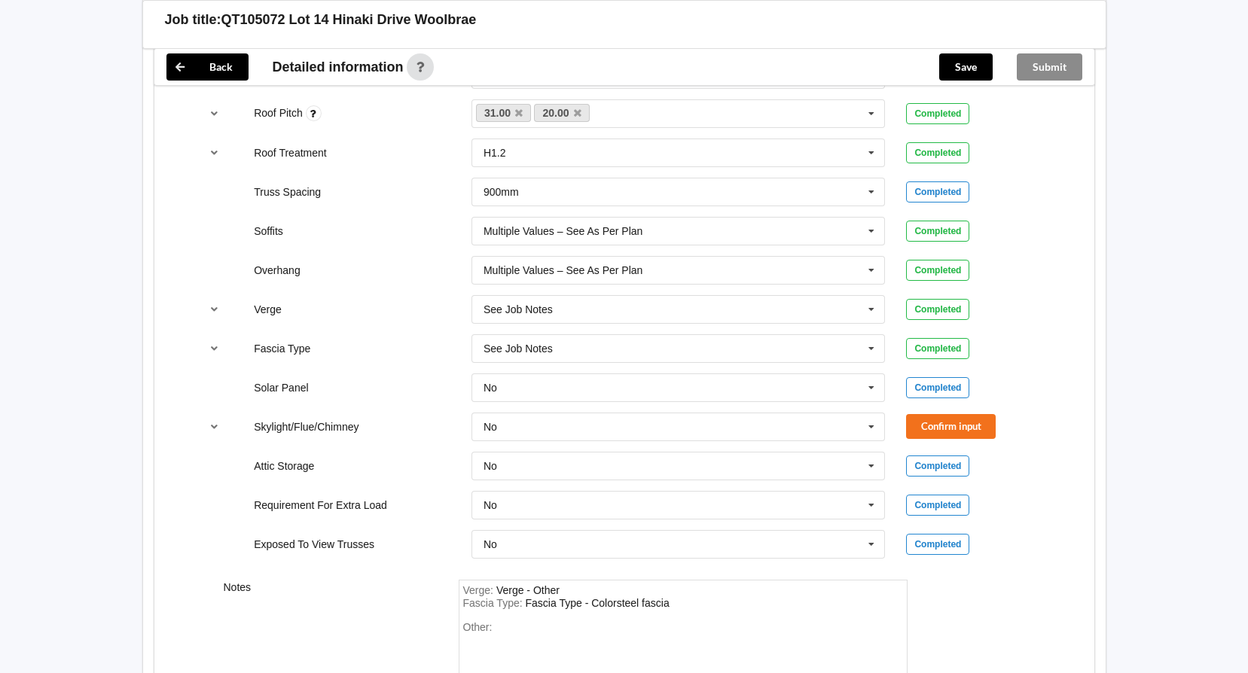
scroll to position [1276, 0]
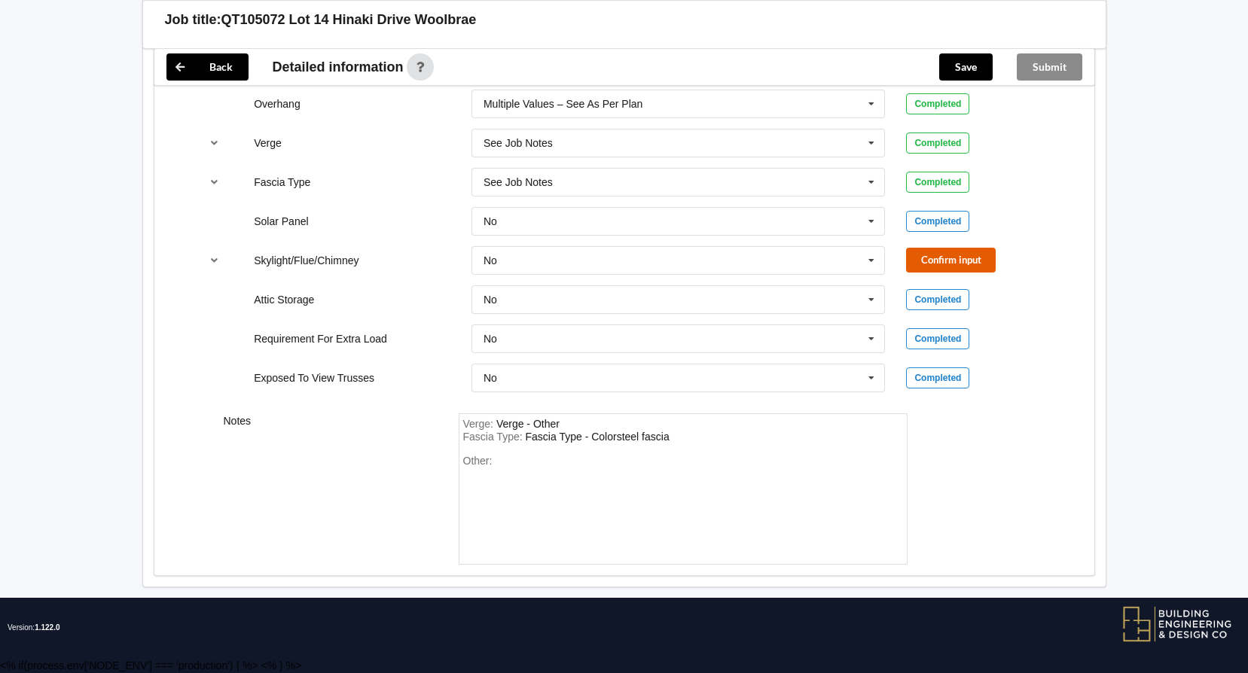
click at [957, 268] on button "Confirm input" at bounding box center [951, 260] width 90 height 25
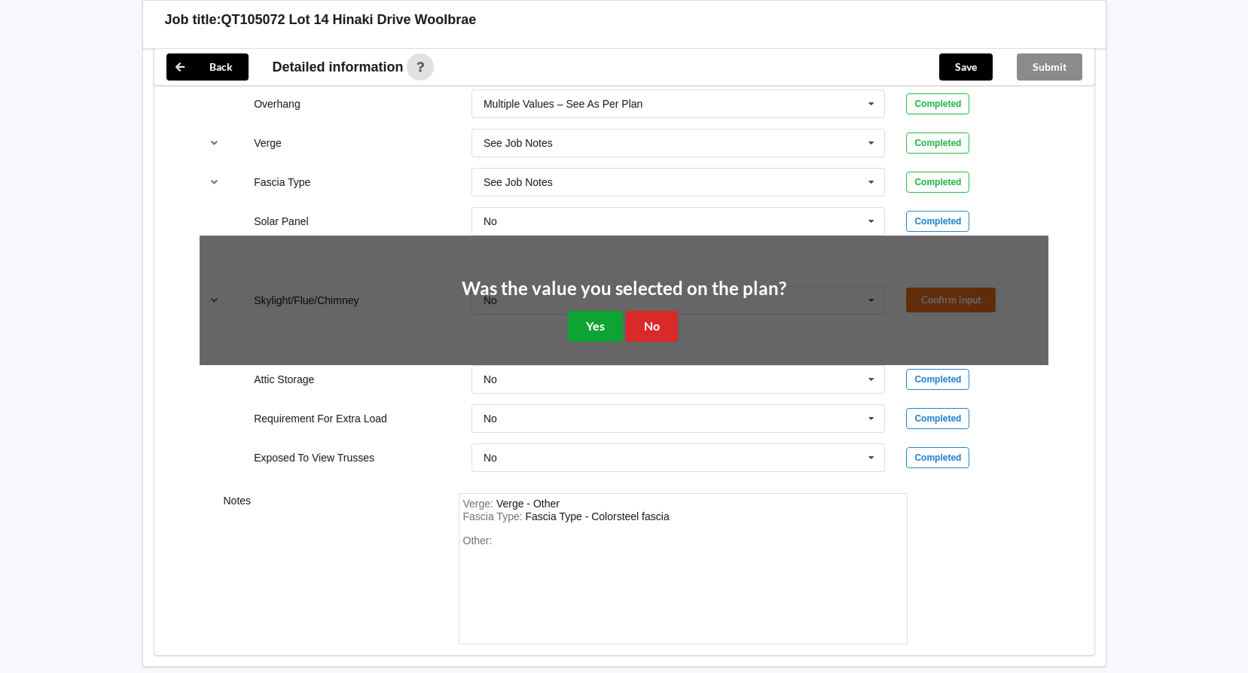
click at [596, 324] on button "Yes" at bounding box center [595, 326] width 55 height 31
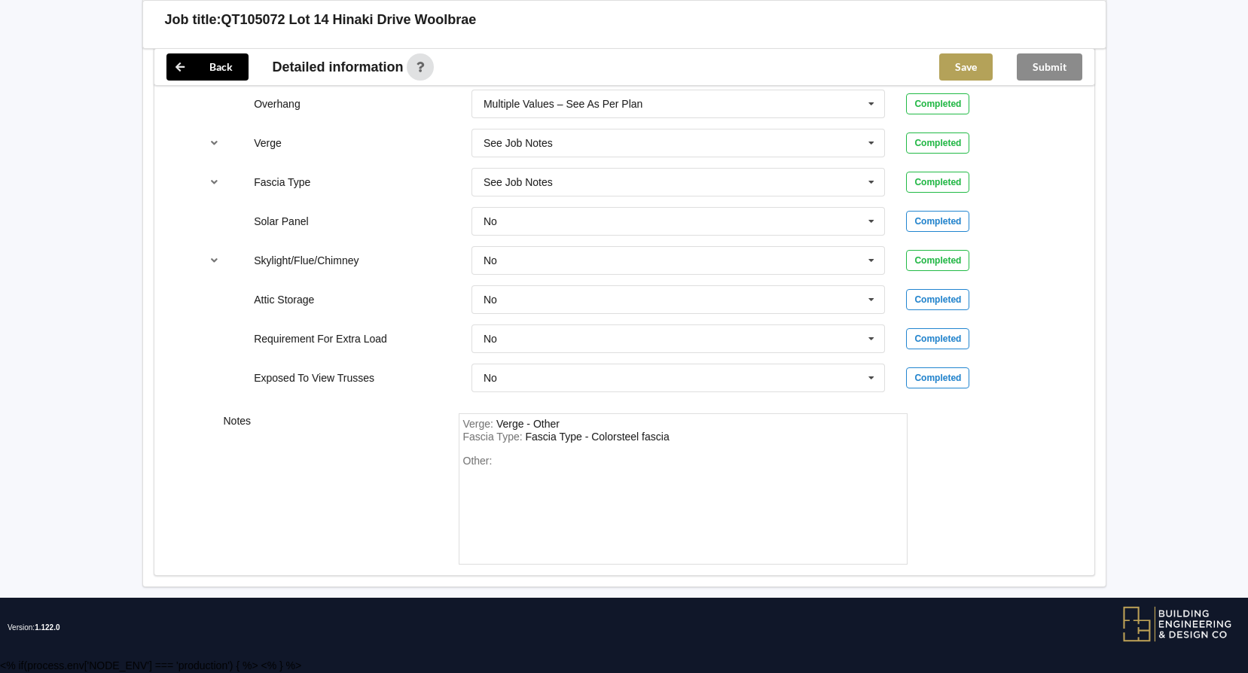
click at [966, 69] on button "Save" at bounding box center [965, 66] width 53 height 27
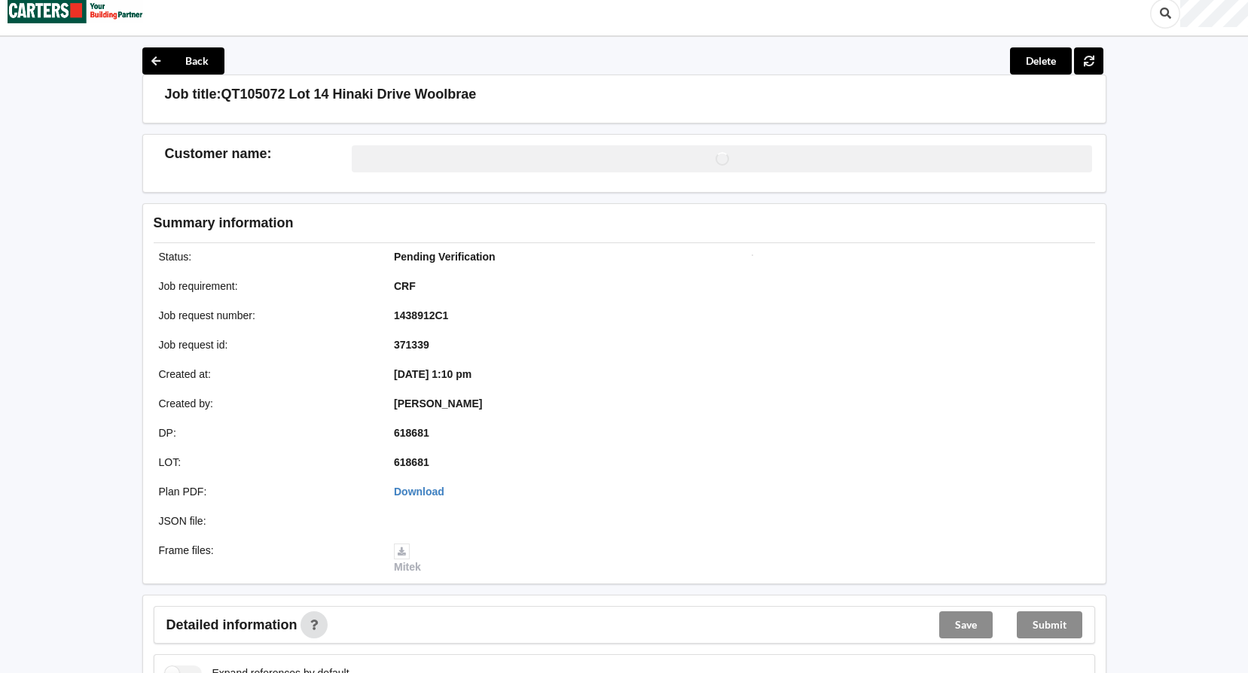
scroll to position [0, 0]
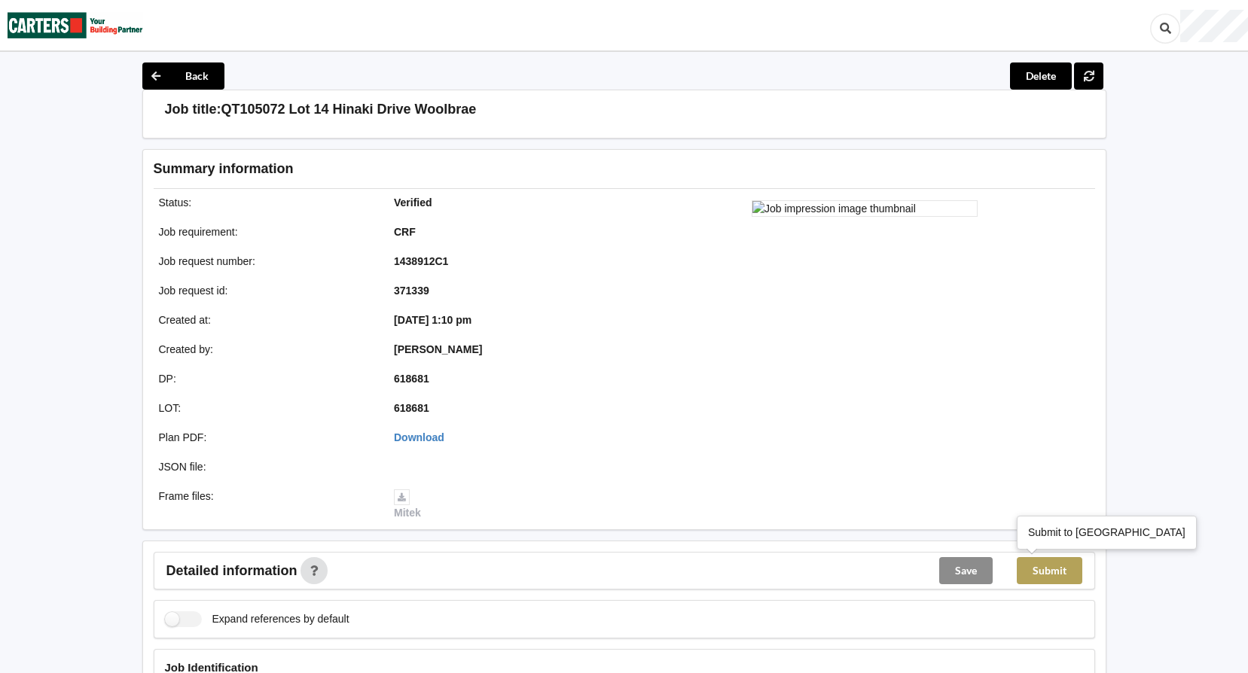
click at [1041, 582] on button "Submit" at bounding box center [1050, 570] width 66 height 27
